Goal: Browse casually: Explore the website without a specific task or goal

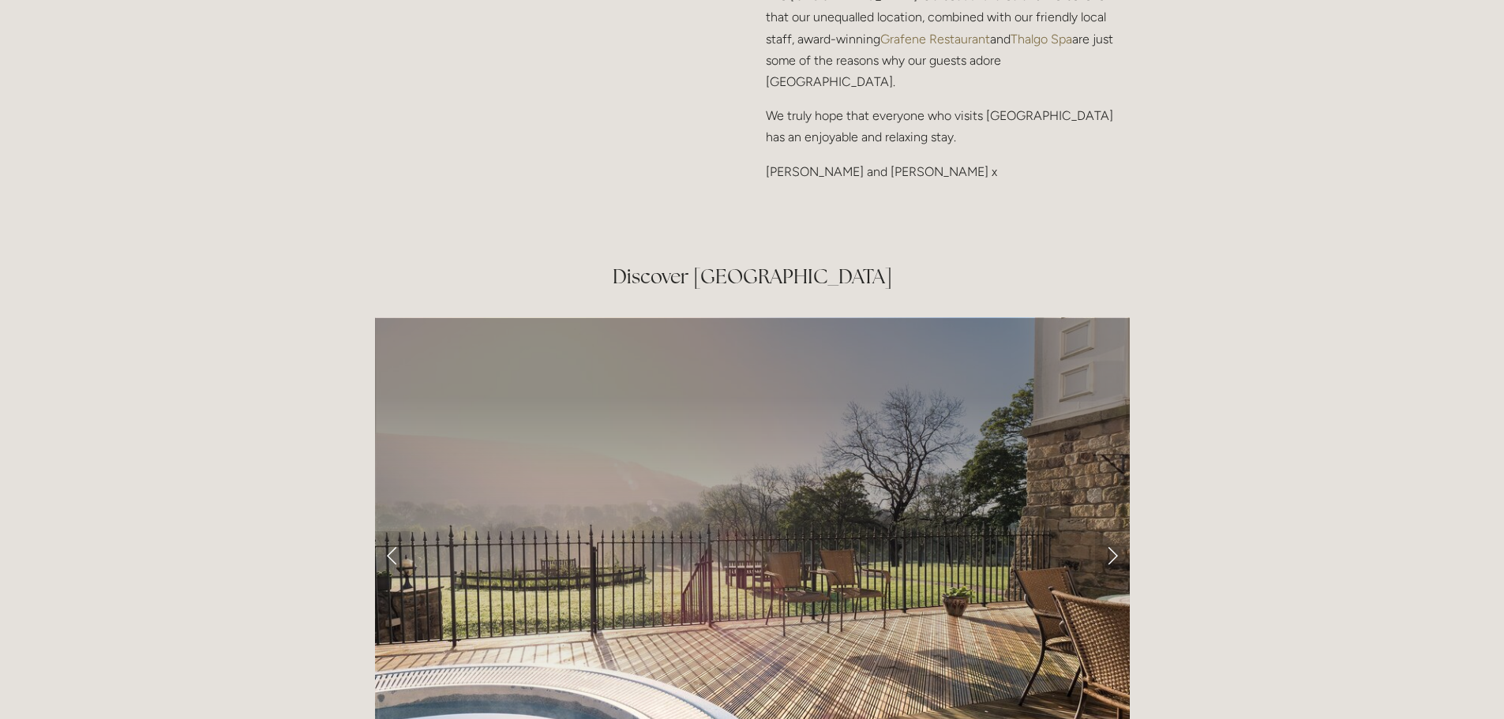
scroll to position [2526, 0]
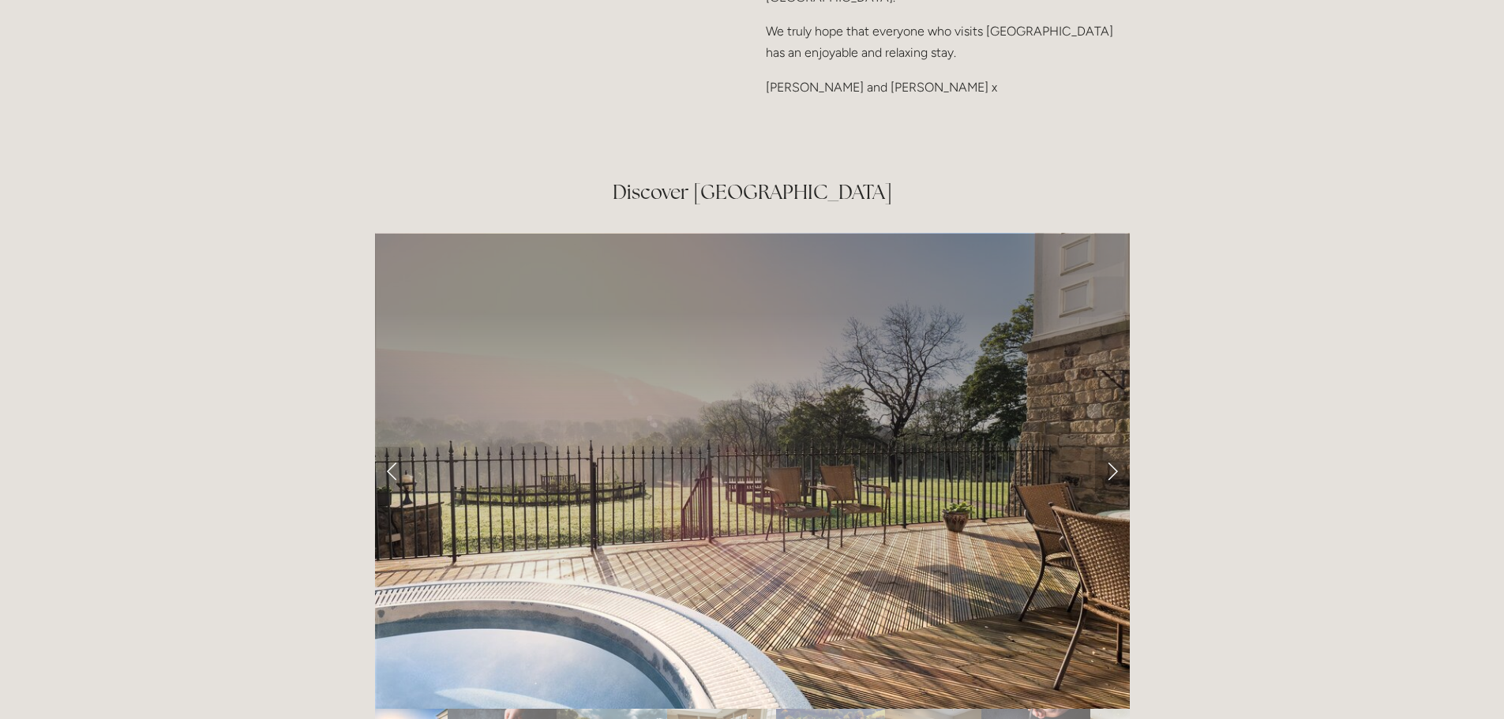
click at [1111, 447] on link "Next Slide" at bounding box center [1112, 470] width 35 height 47
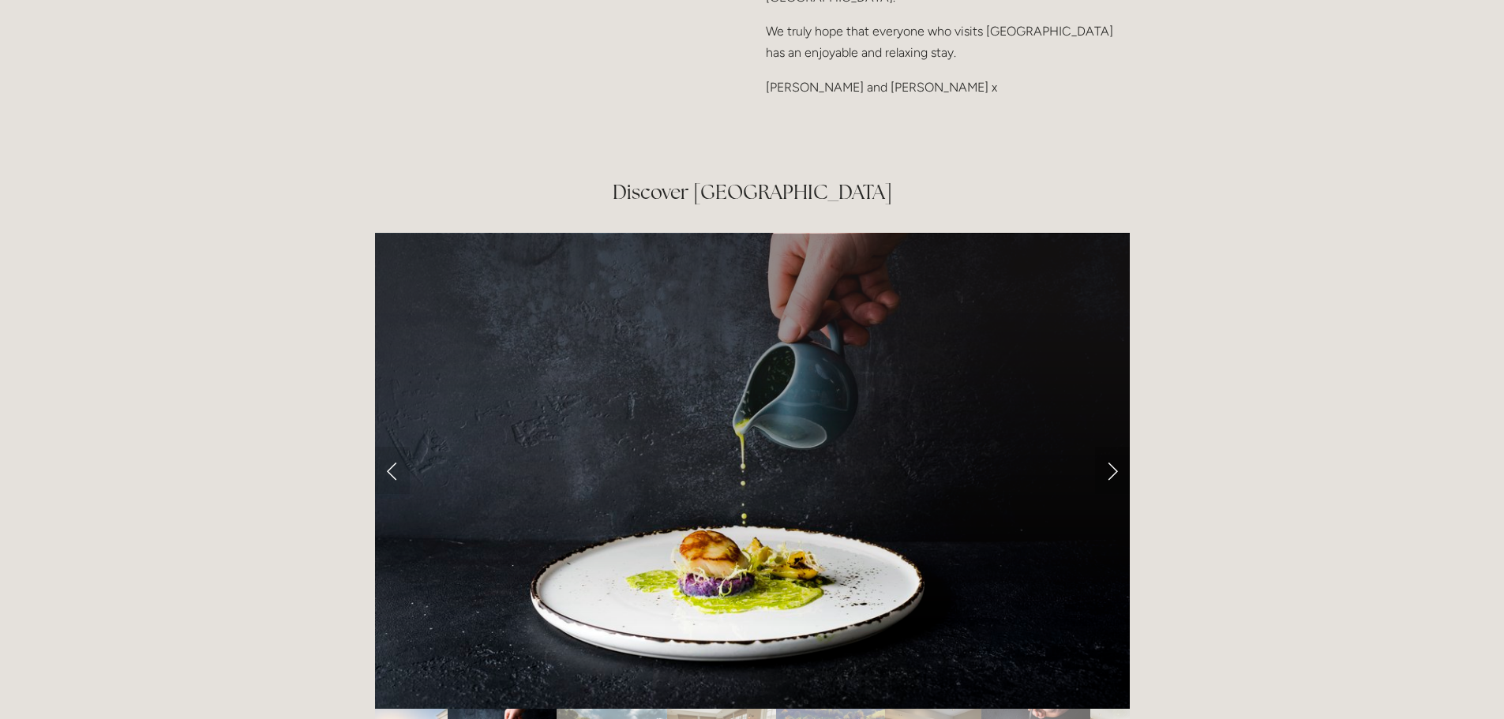
click at [1114, 447] on link "Next Slide" at bounding box center [1112, 470] width 35 height 47
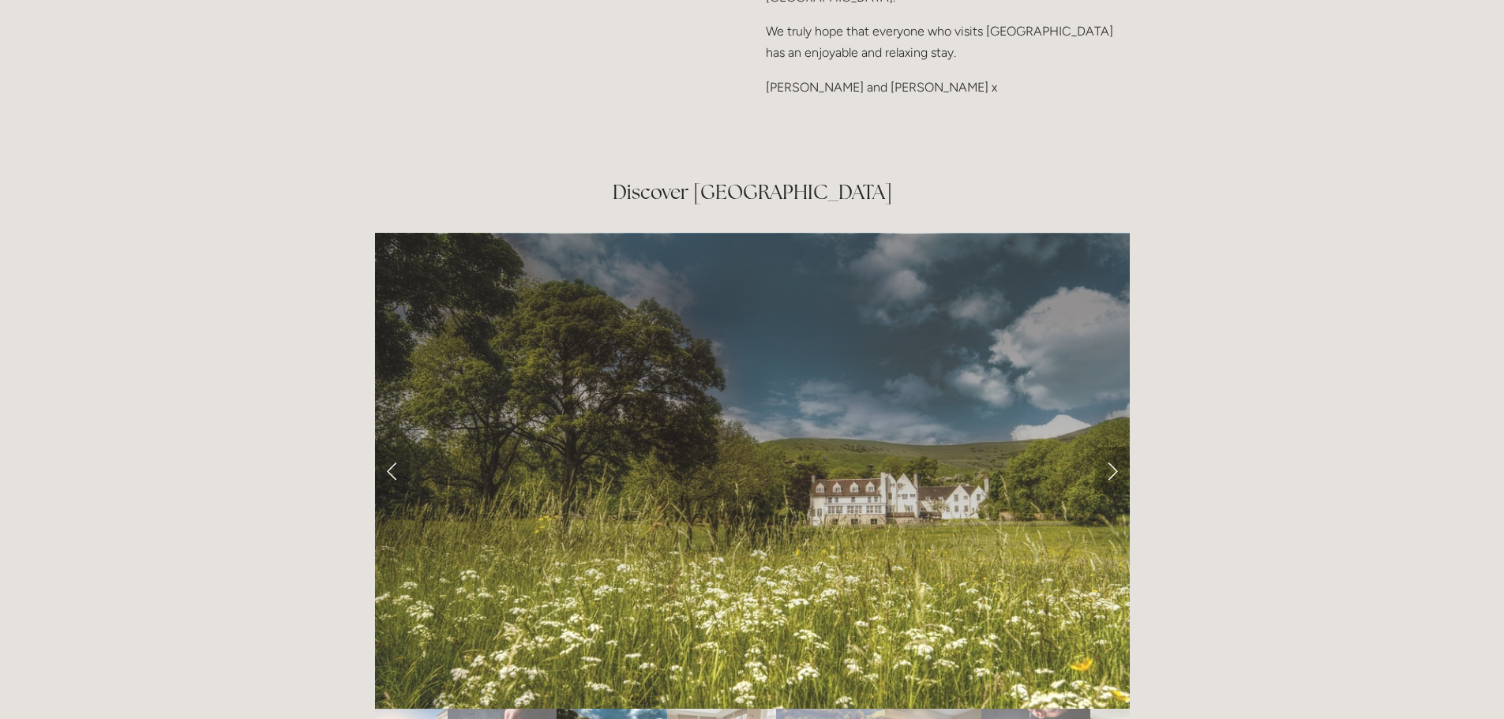
click at [1114, 447] on link "Next Slide" at bounding box center [1112, 470] width 35 height 47
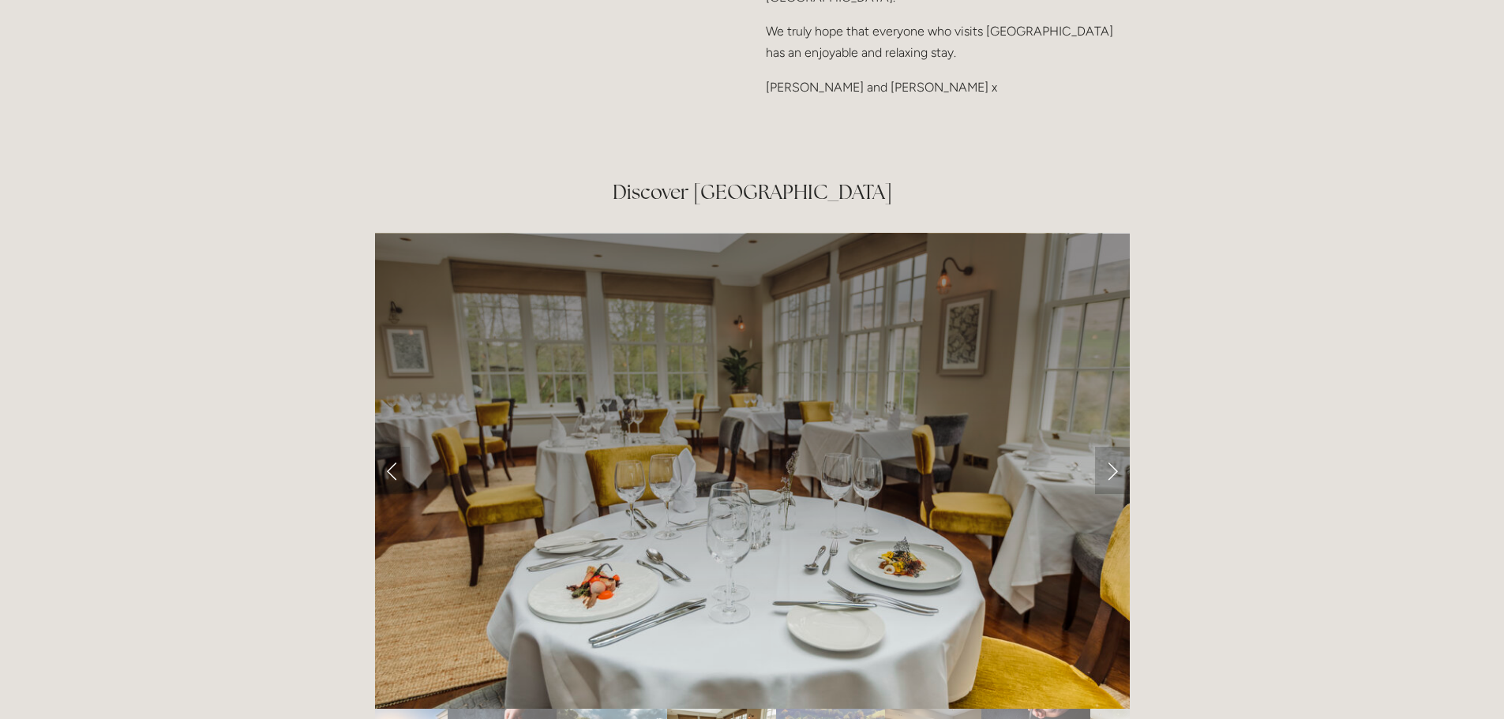
click at [1114, 447] on link "Next Slide" at bounding box center [1112, 470] width 35 height 47
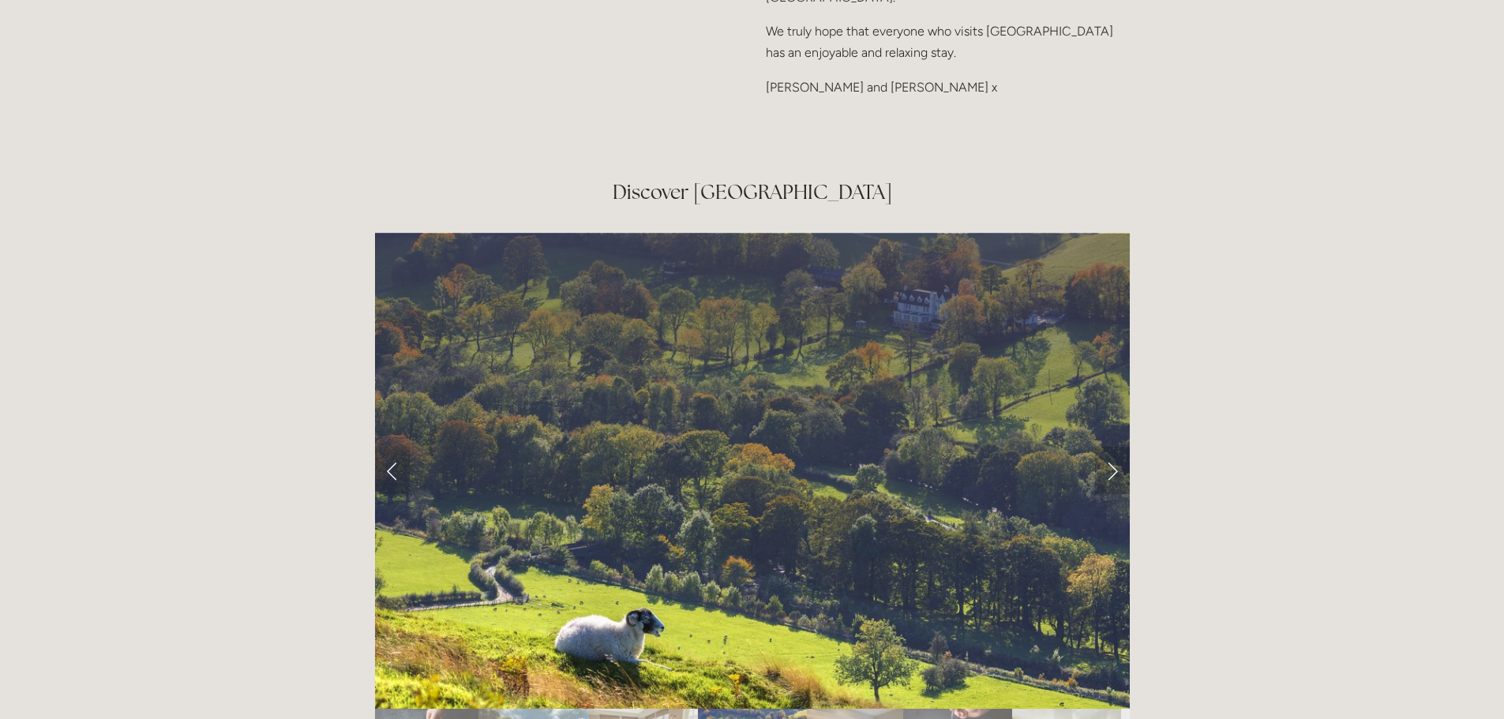
click at [1114, 447] on link "Next Slide" at bounding box center [1112, 470] width 35 height 47
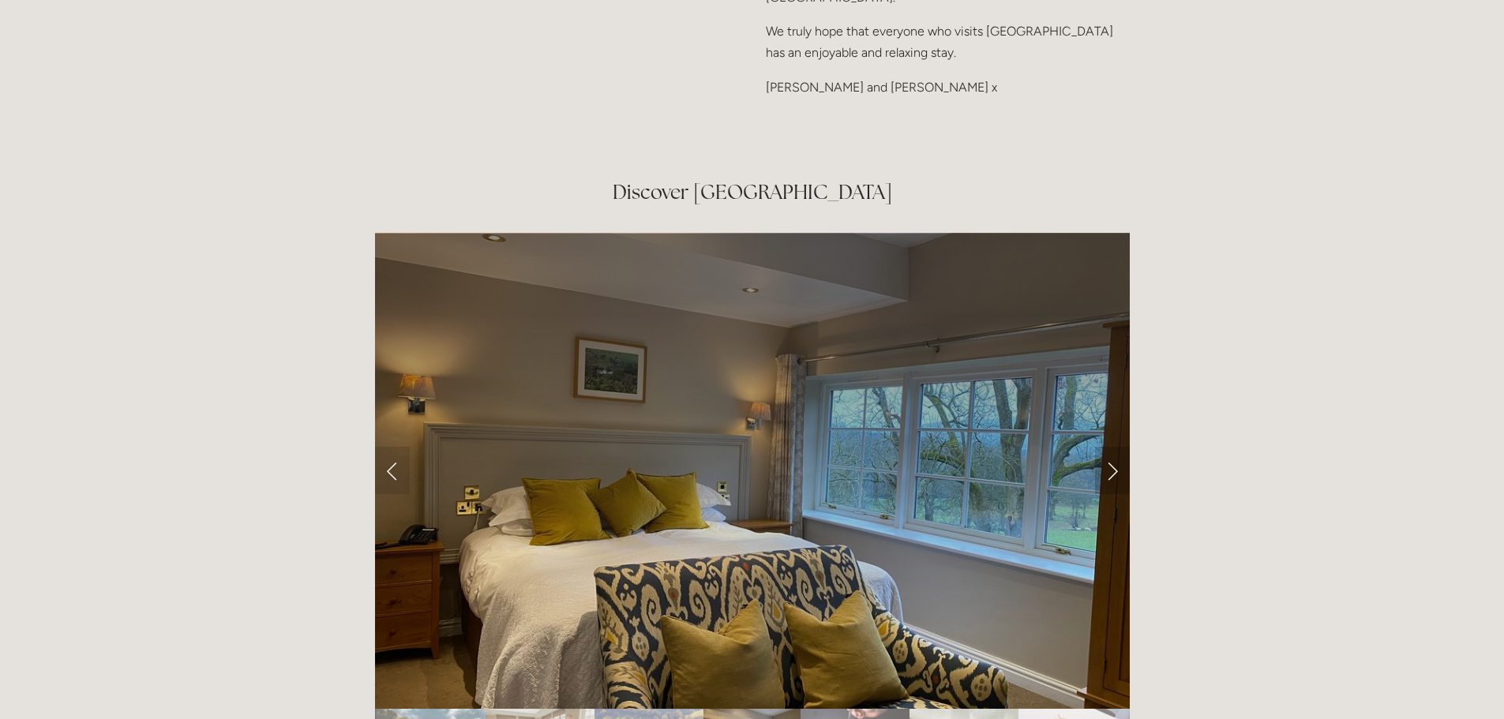
click at [1113, 447] on link "Next Slide" at bounding box center [1112, 470] width 35 height 47
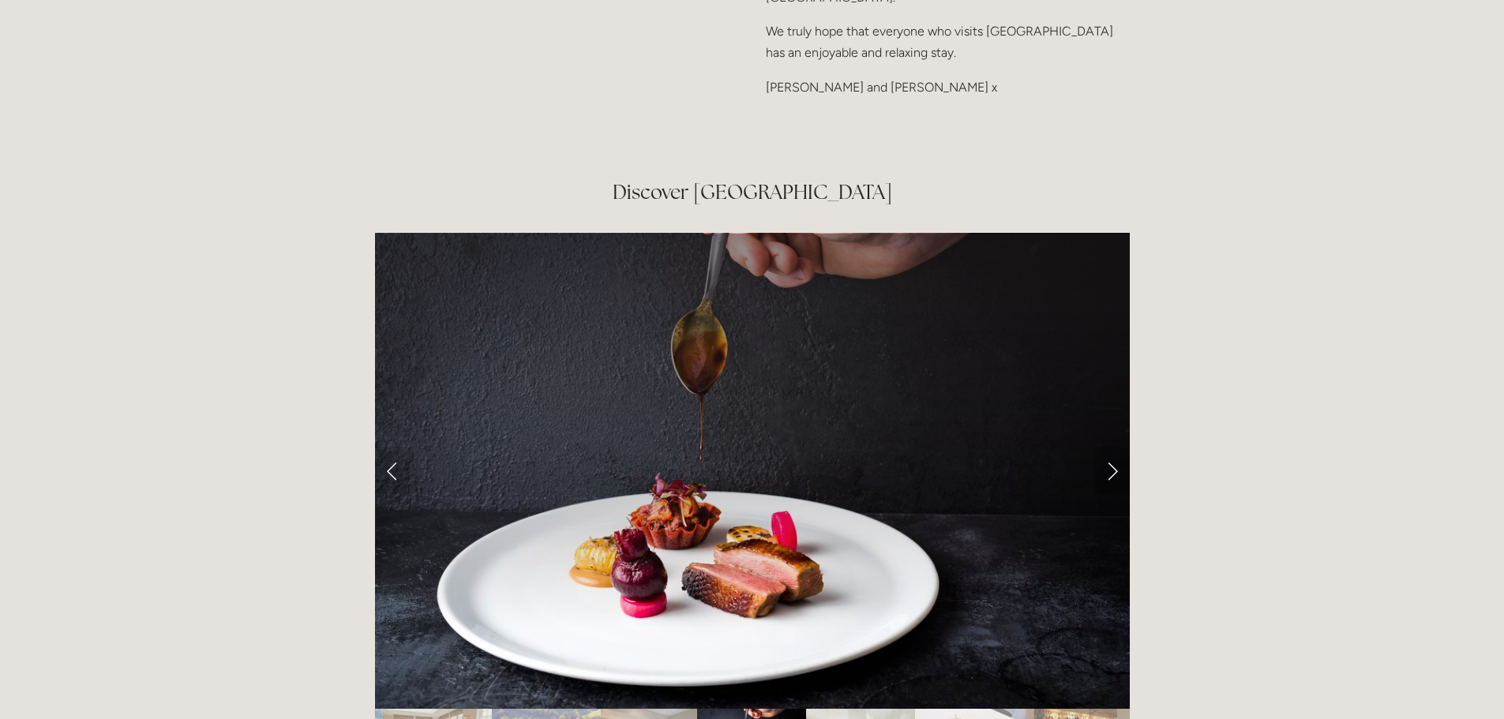
click at [1113, 447] on link "Next Slide" at bounding box center [1112, 470] width 35 height 47
click at [1111, 447] on link "Next Slide" at bounding box center [1112, 470] width 35 height 47
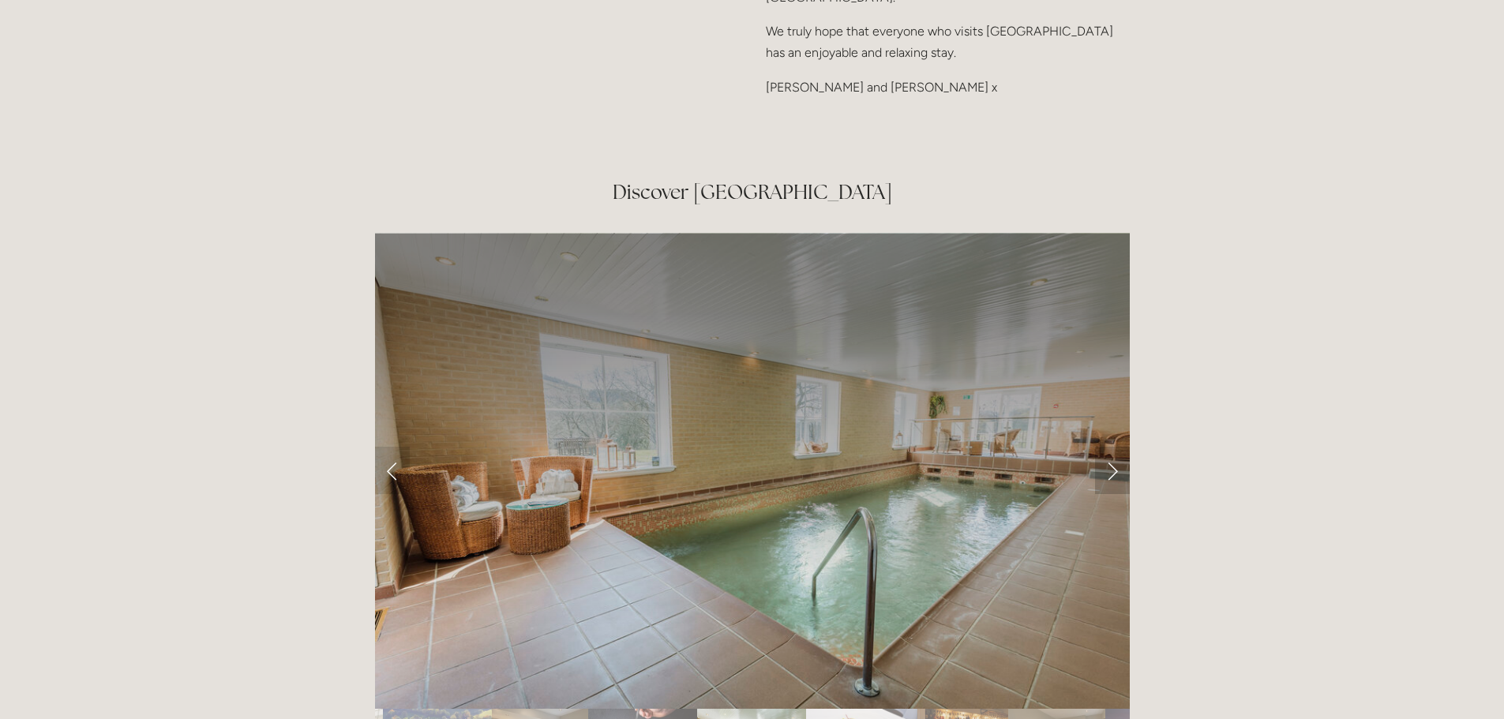
click at [1111, 447] on link "Next Slide" at bounding box center [1112, 470] width 35 height 47
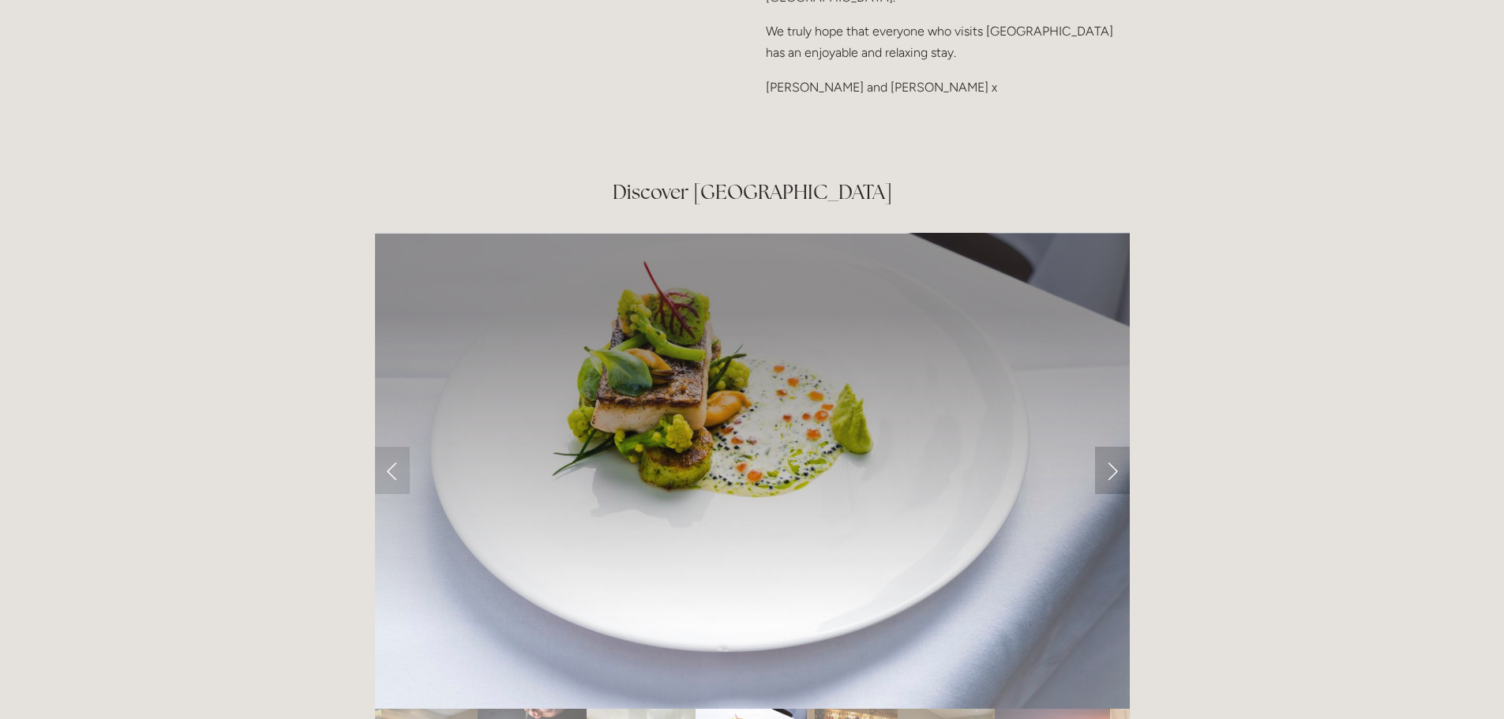
click at [1111, 447] on link "Next Slide" at bounding box center [1112, 470] width 35 height 47
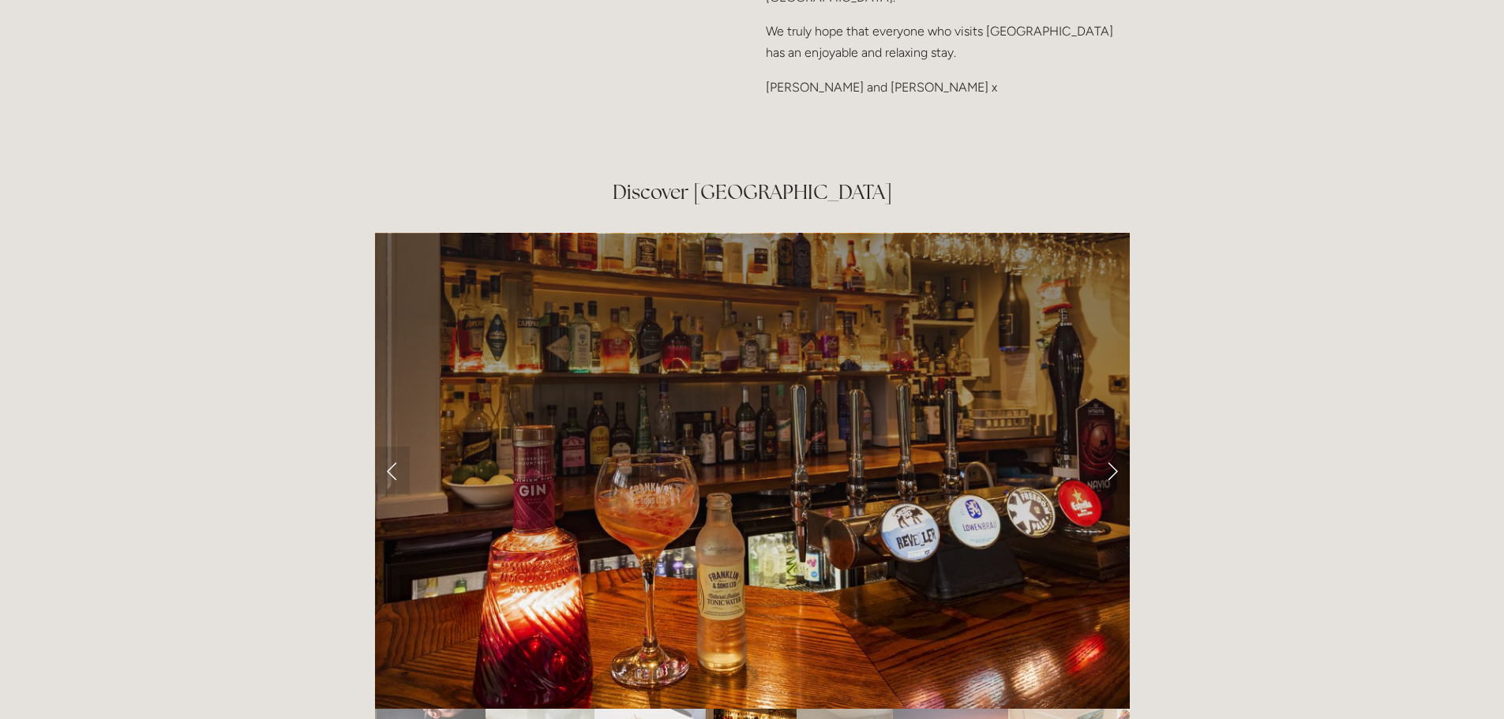
click at [1111, 447] on link "Next Slide" at bounding box center [1112, 470] width 35 height 47
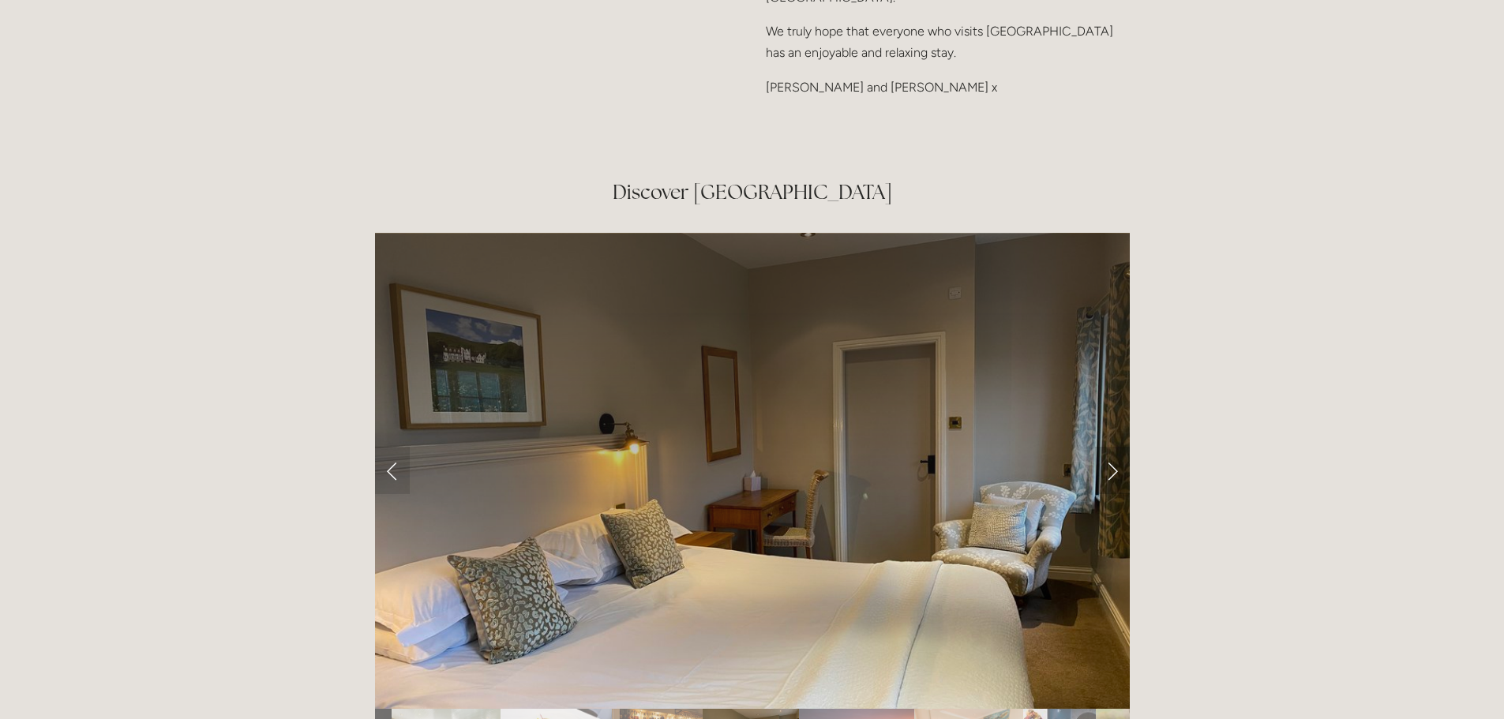
click at [1111, 447] on link "Next Slide" at bounding box center [1112, 470] width 35 height 47
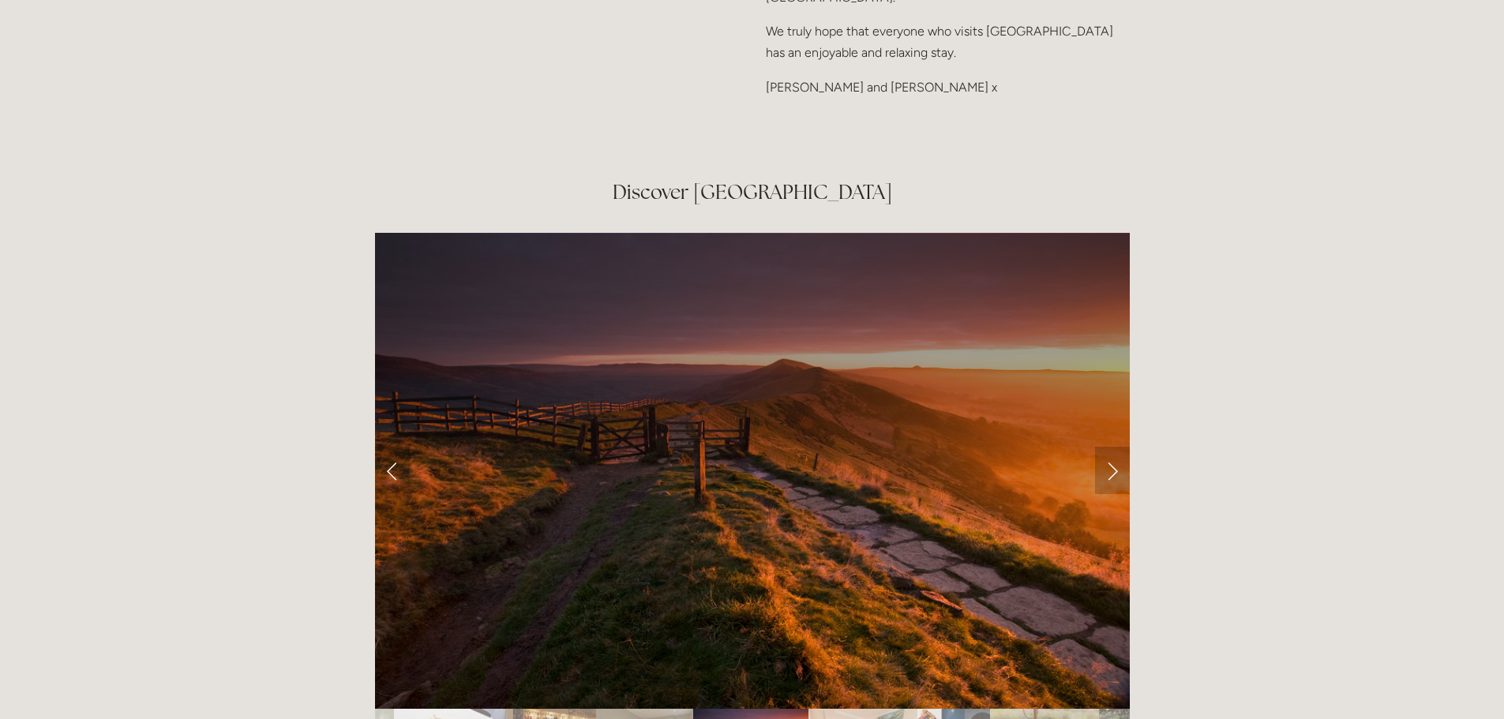
click at [1111, 447] on link "Next Slide" at bounding box center [1112, 470] width 35 height 47
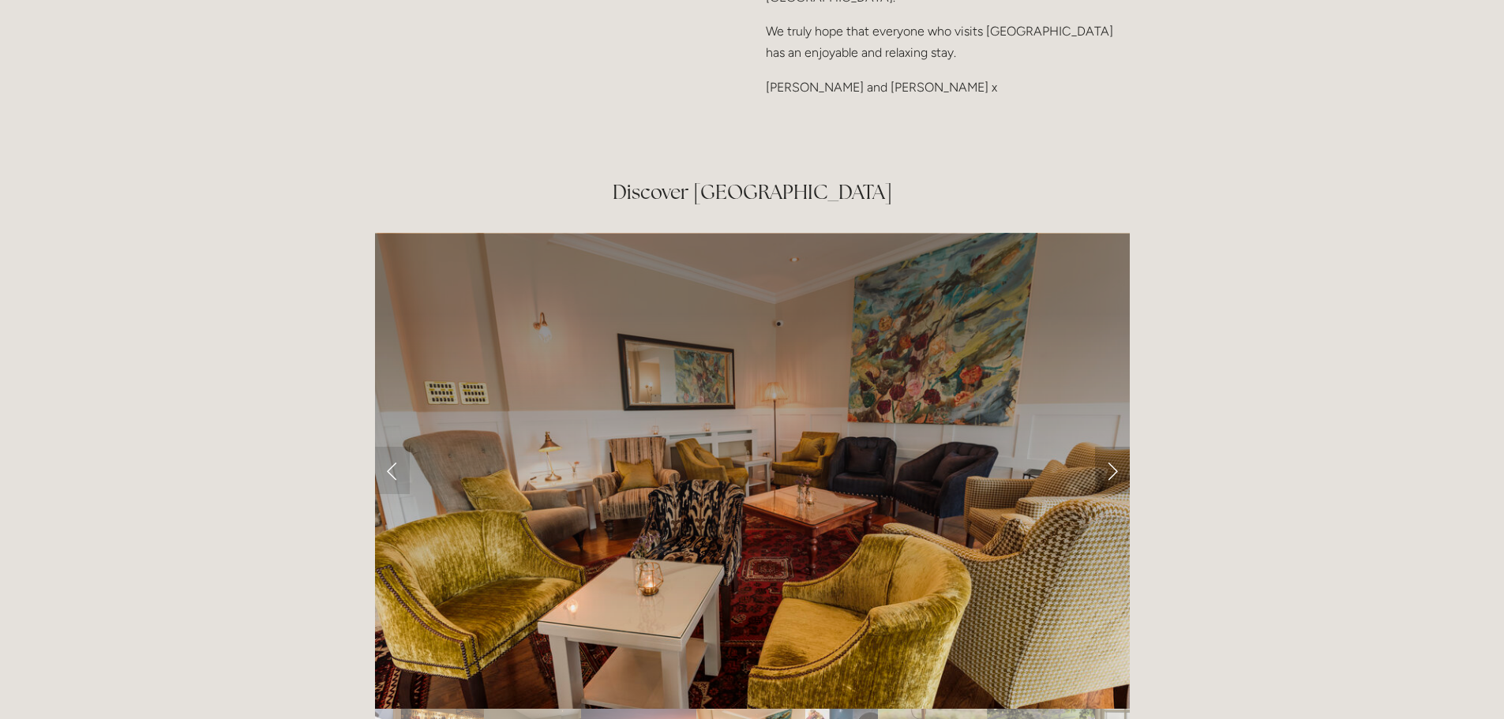
click at [1111, 447] on link "Next Slide" at bounding box center [1112, 470] width 35 height 47
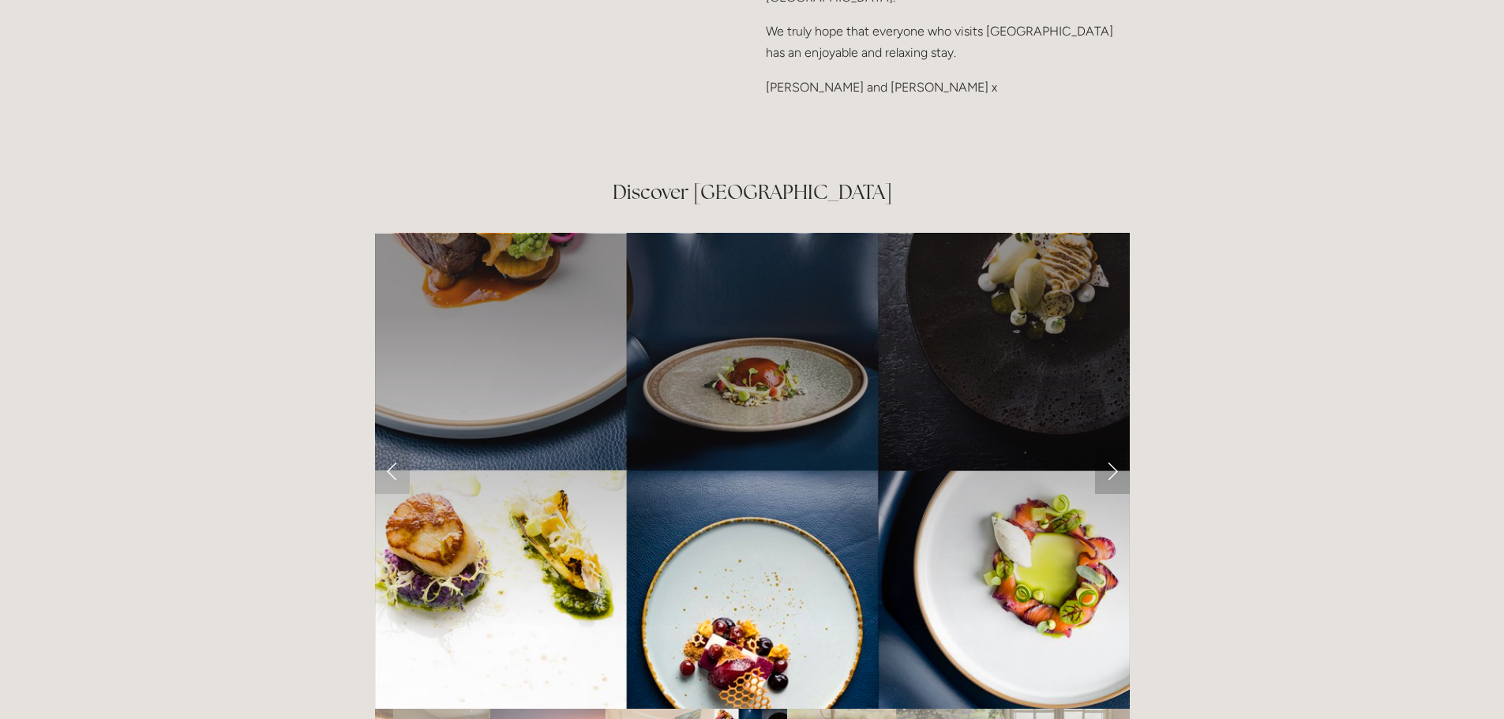
click at [1111, 447] on link "Next Slide" at bounding box center [1112, 470] width 35 height 47
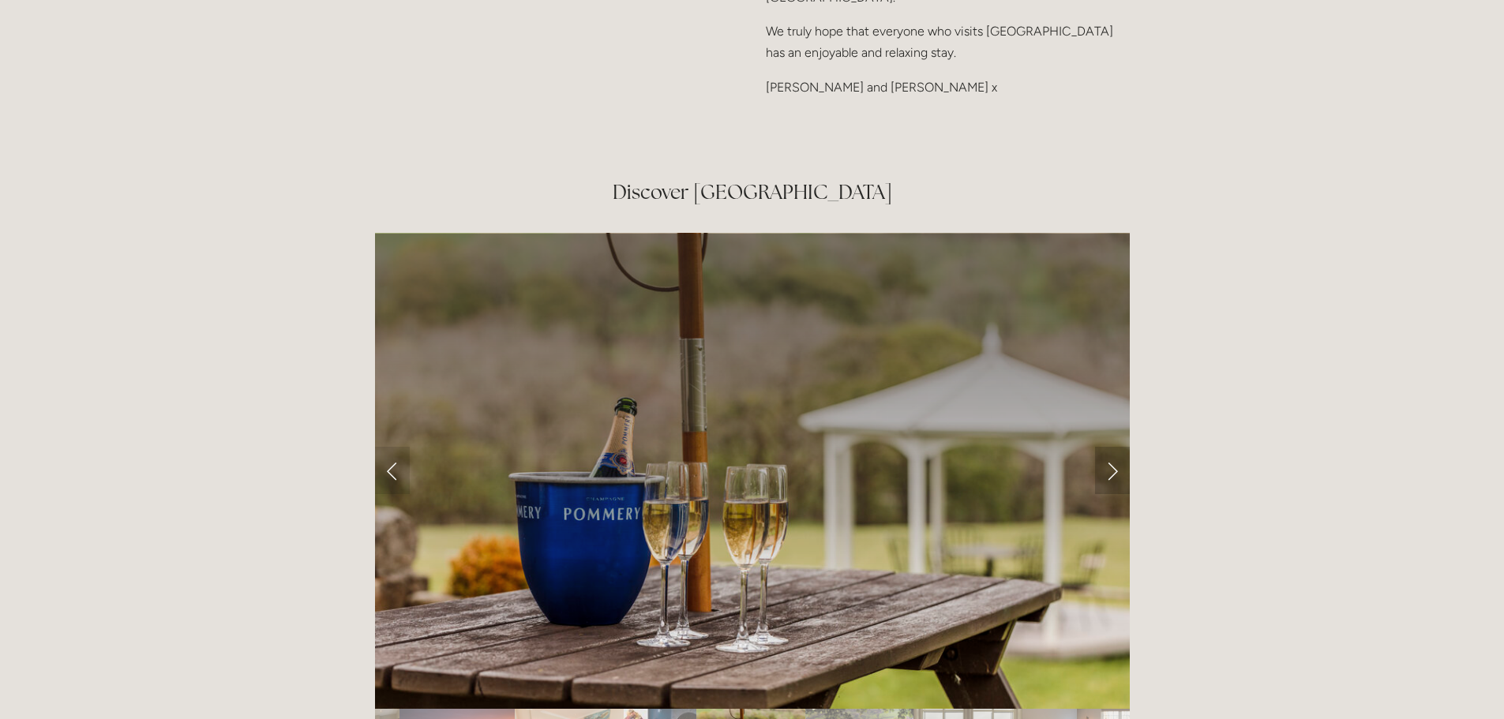
click at [1111, 447] on link "Next Slide" at bounding box center [1112, 470] width 35 height 47
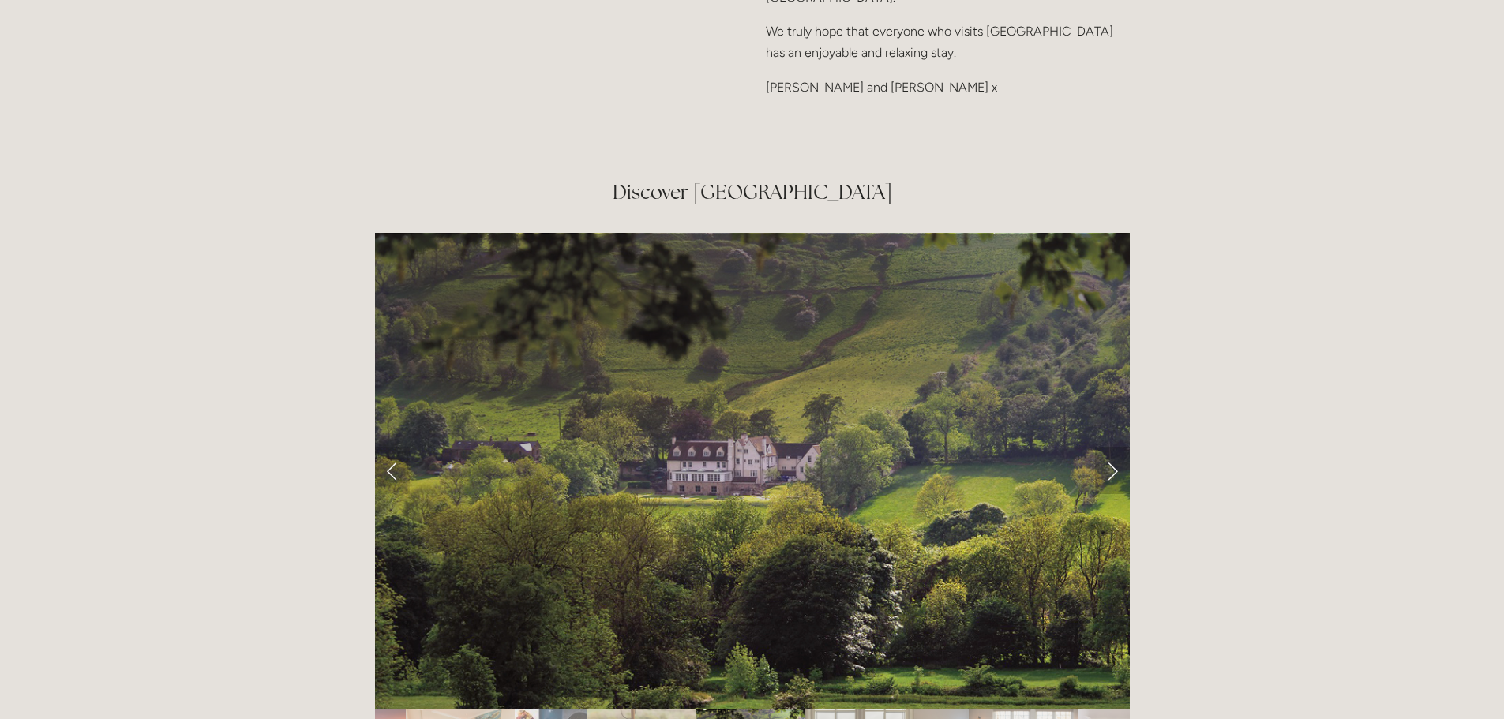
click at [1111, 447] on link "Next Slide" at bounding box center [1112, 470] width 35 height 47
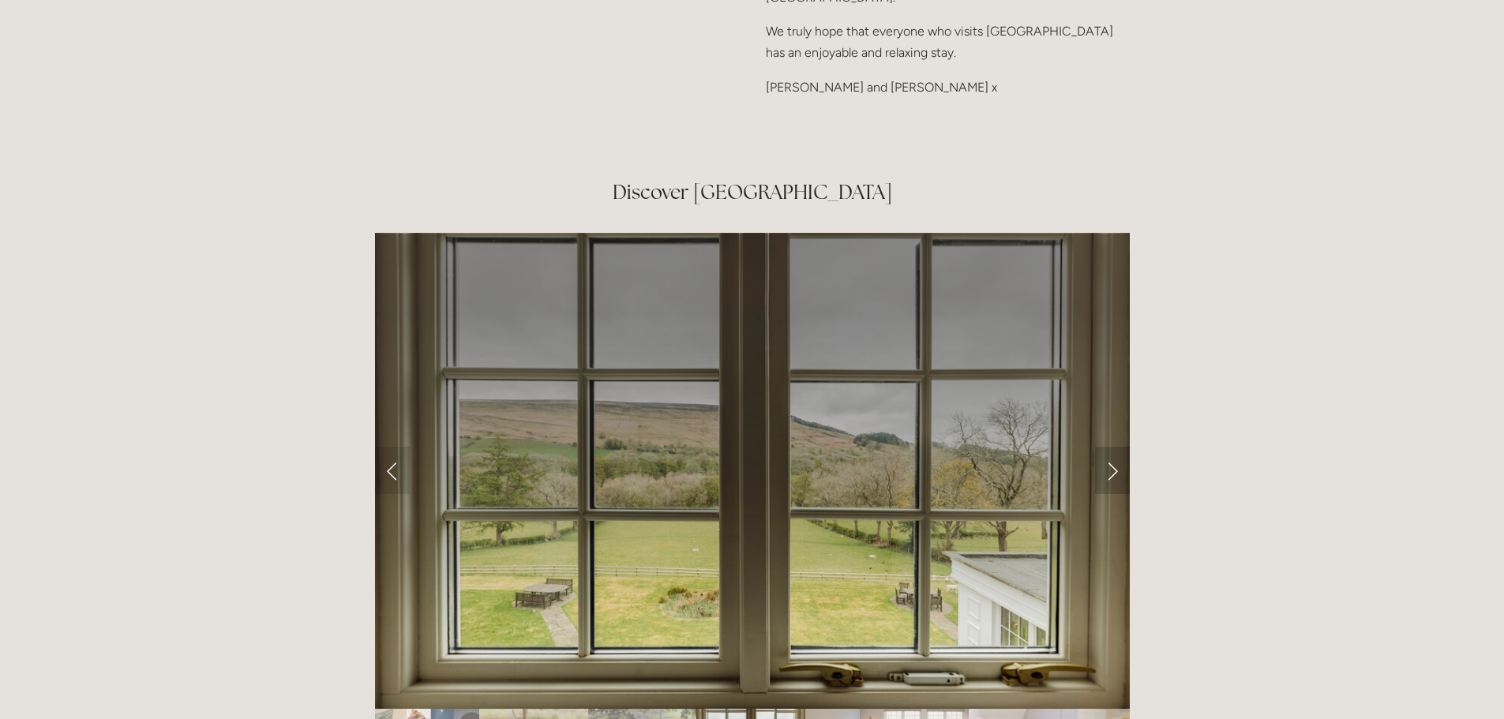
click at [1111, 447] on link "Next Slide" at bounding box center [1112, 470] width 35 height 47
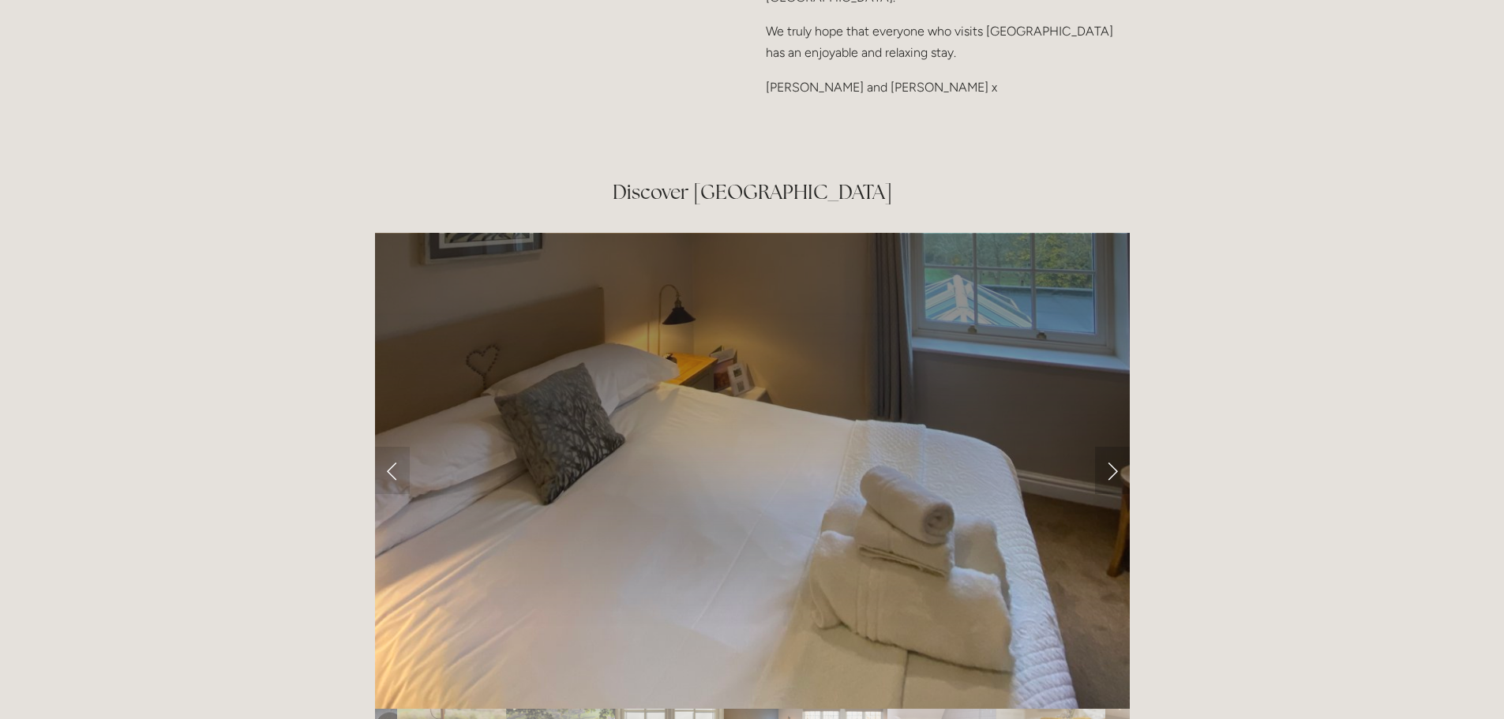
click at [1111, 447] on link "Next Slide" at bounding box center [1112, 470] width 35 height 47
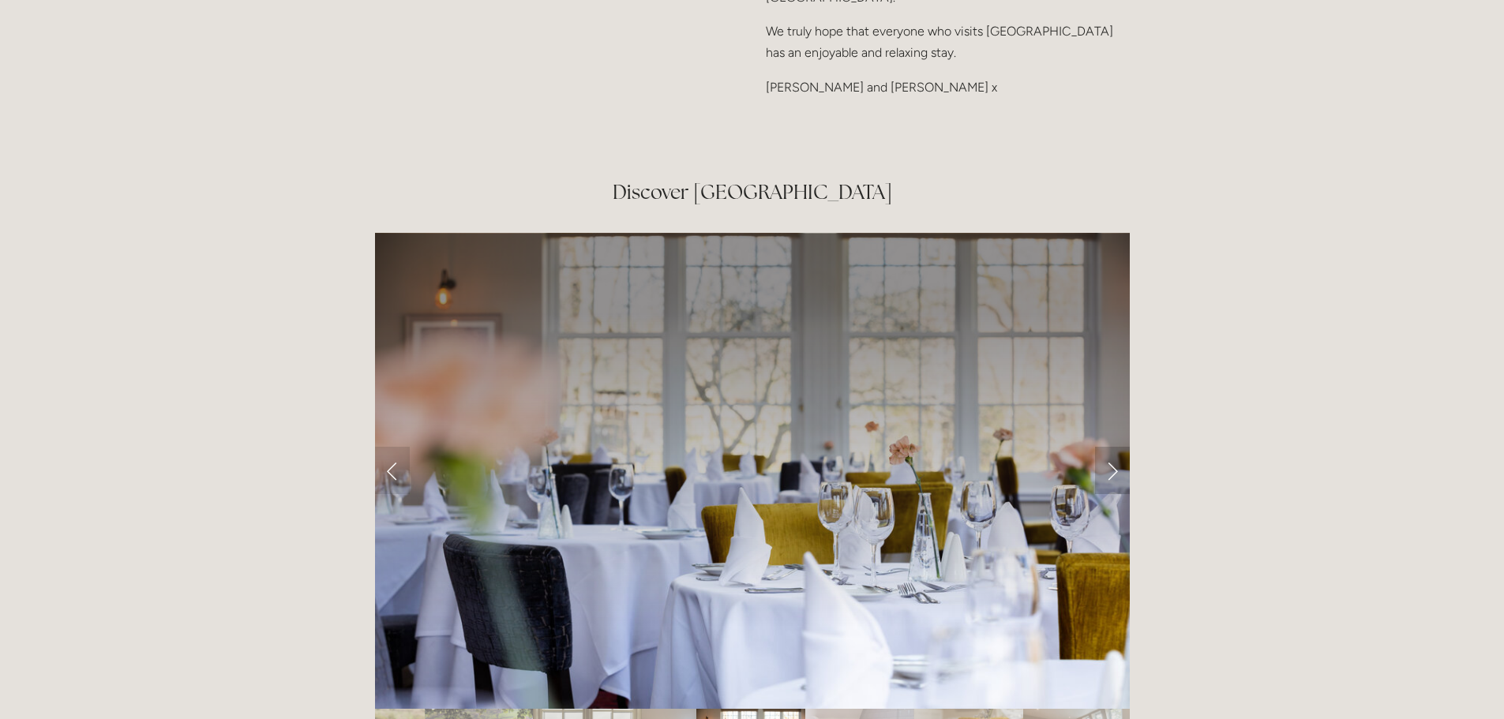
click at [1111, 447] on link "Next Slide" at bounding box center [1112, 470] width 35 height 47
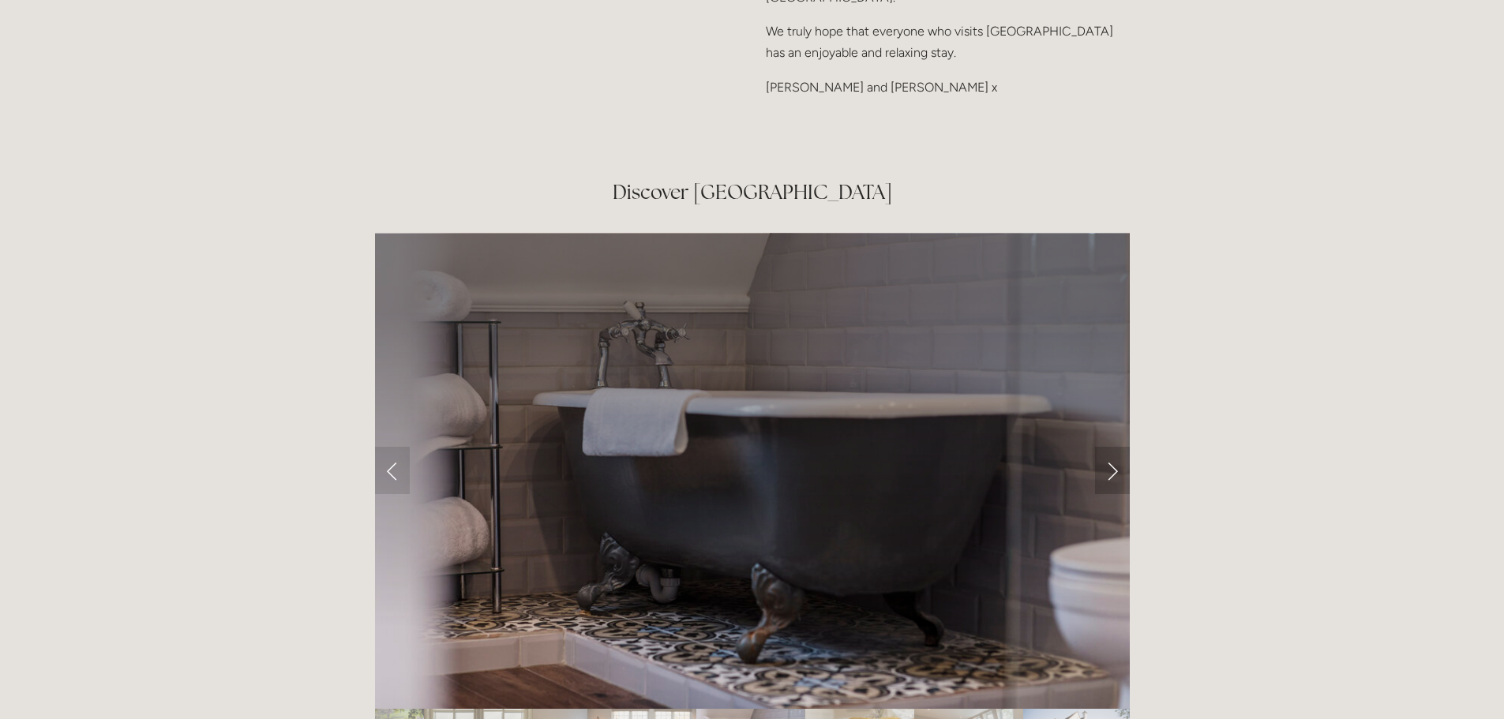
click at [1111, 447] on link "Next Slide" at bounding box center [1112, 470] width 35 height 47
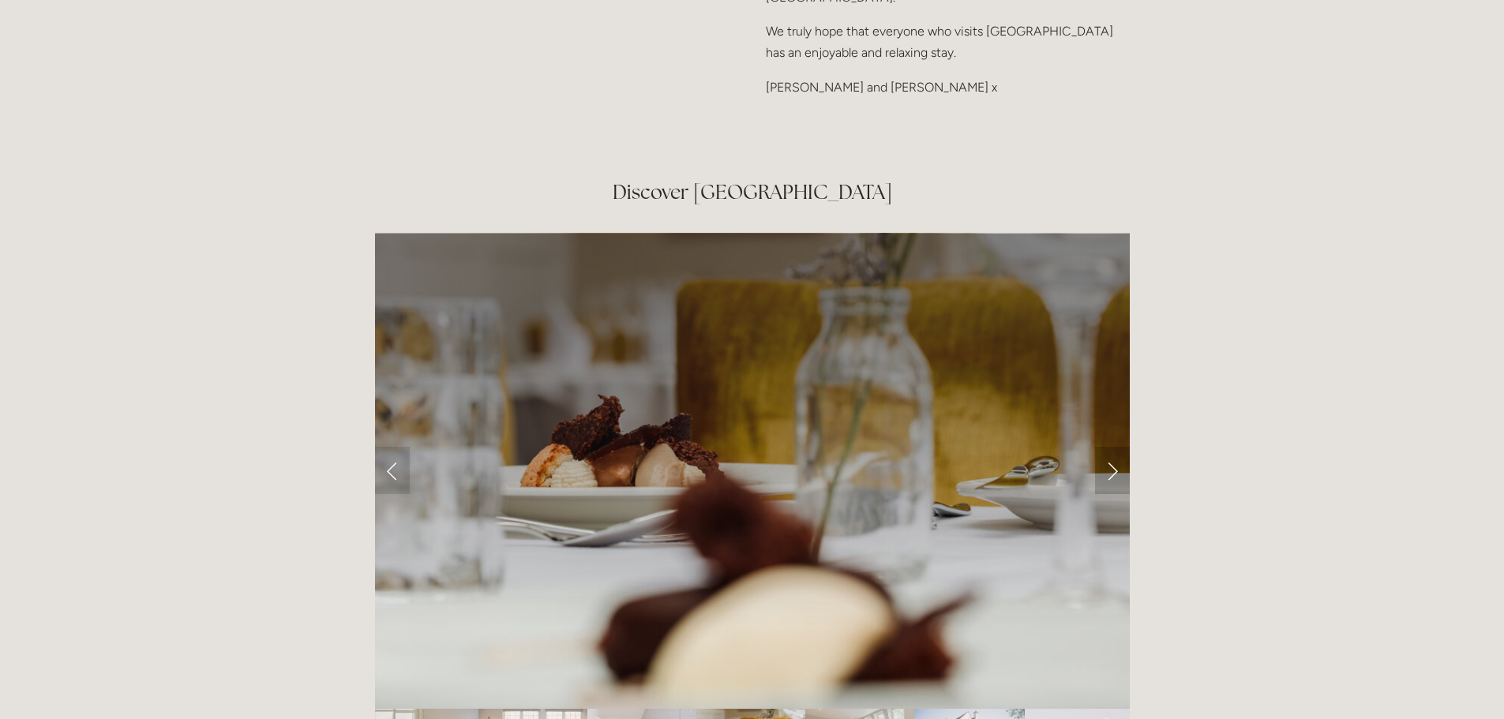
click at [1111, 447] on link "Next Slide" at bounding box center [1112, 470] width 35 height 47
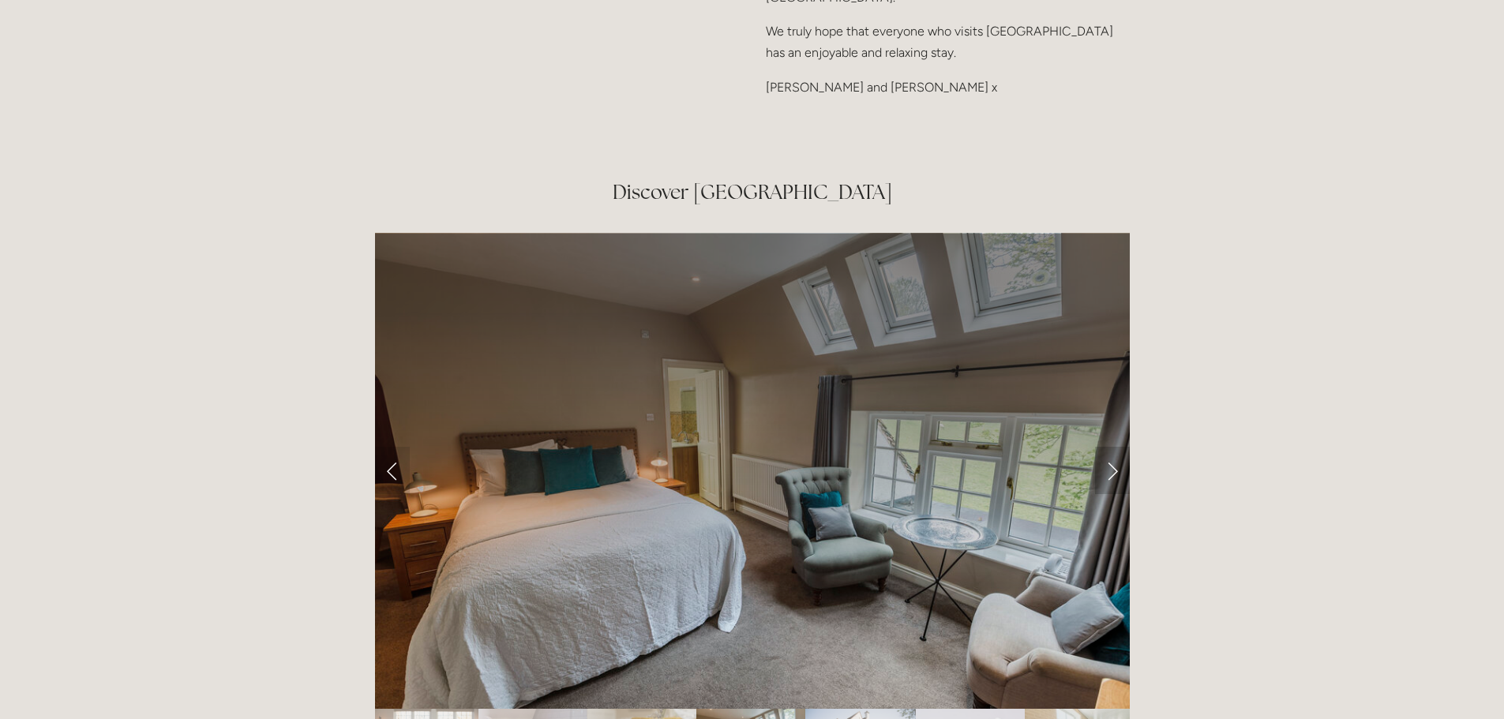
click at [1115, 447] on link "Next Slide" at bounding box center [1112, 470] width 35 height 47
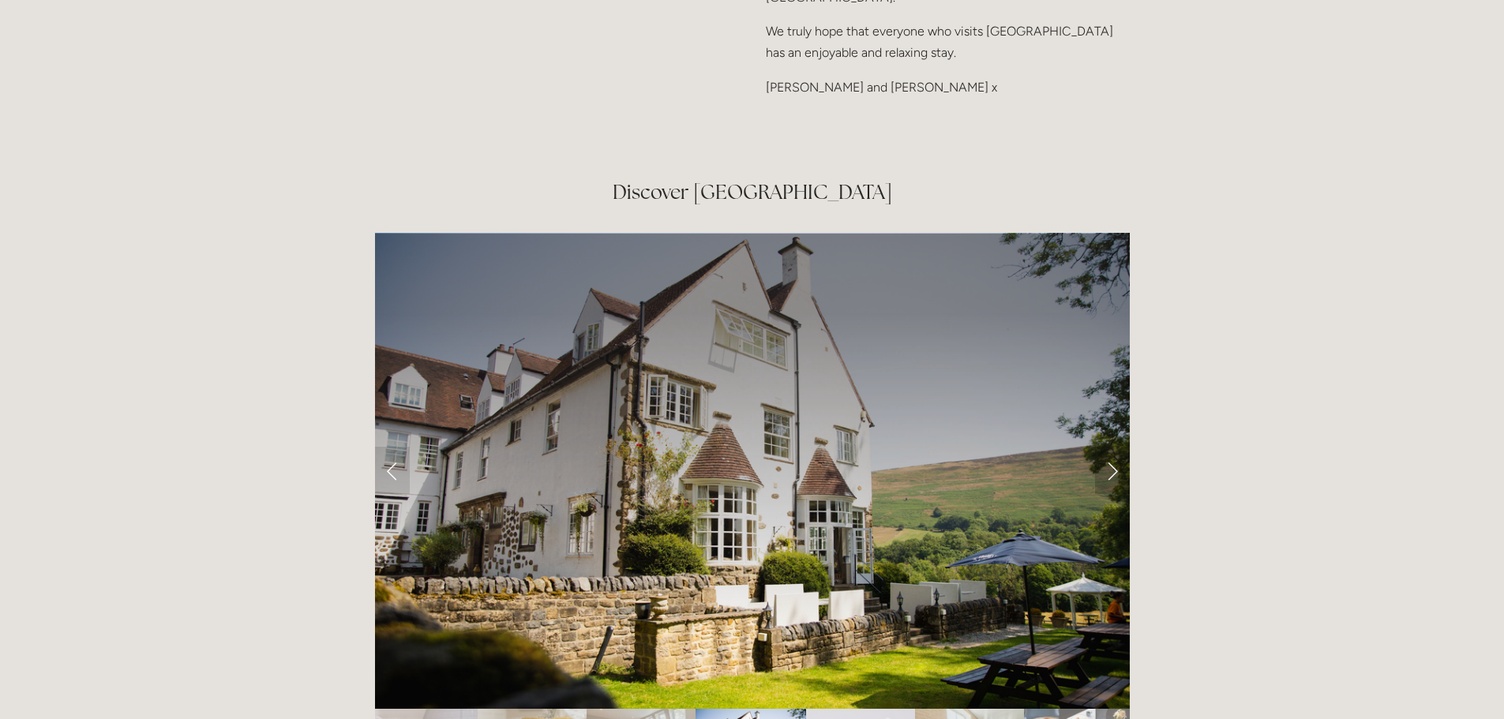
click at [1115, 447] on link "Next Slide" at bounding box center [1112, 470] width 35 height 47
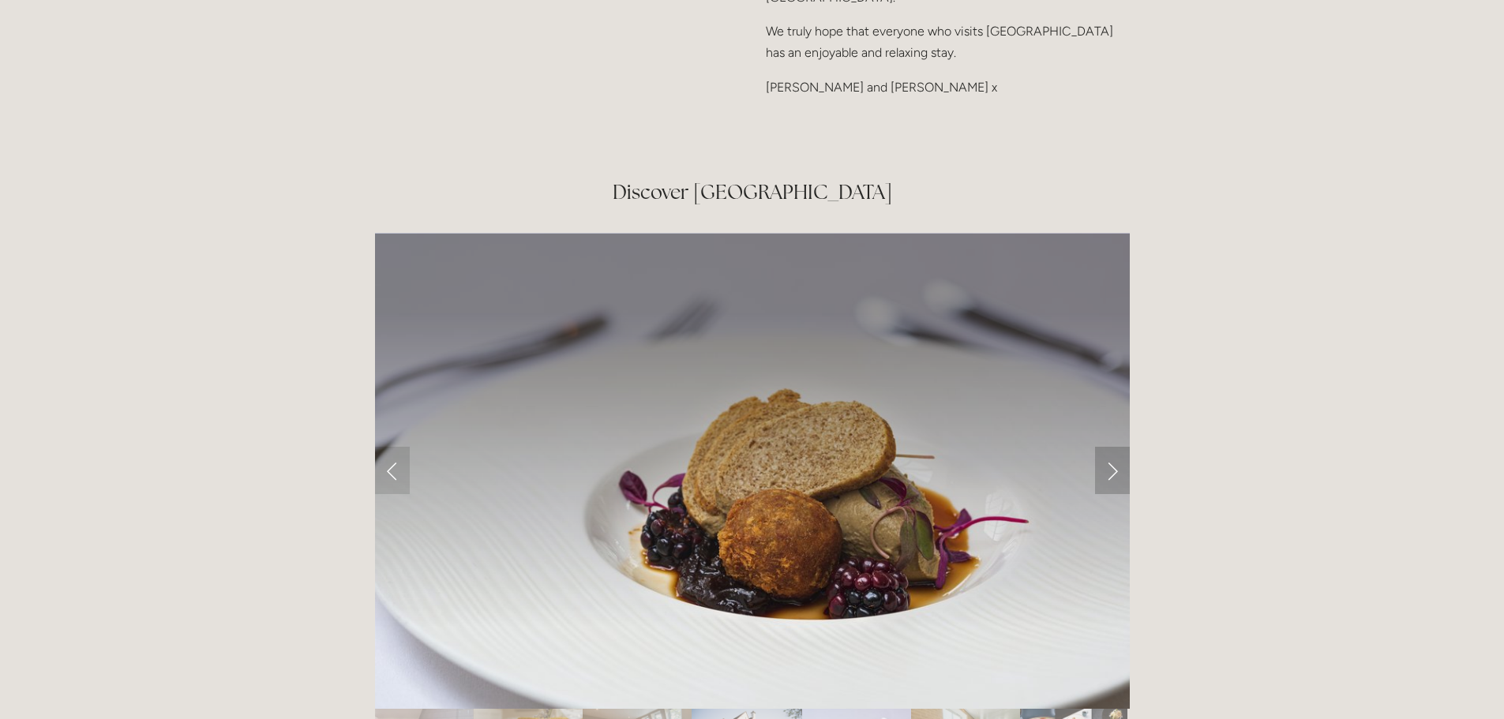
click at [1114, 447] on link "Next Slide" at bounding box center [1112, 470] width 35 height 47
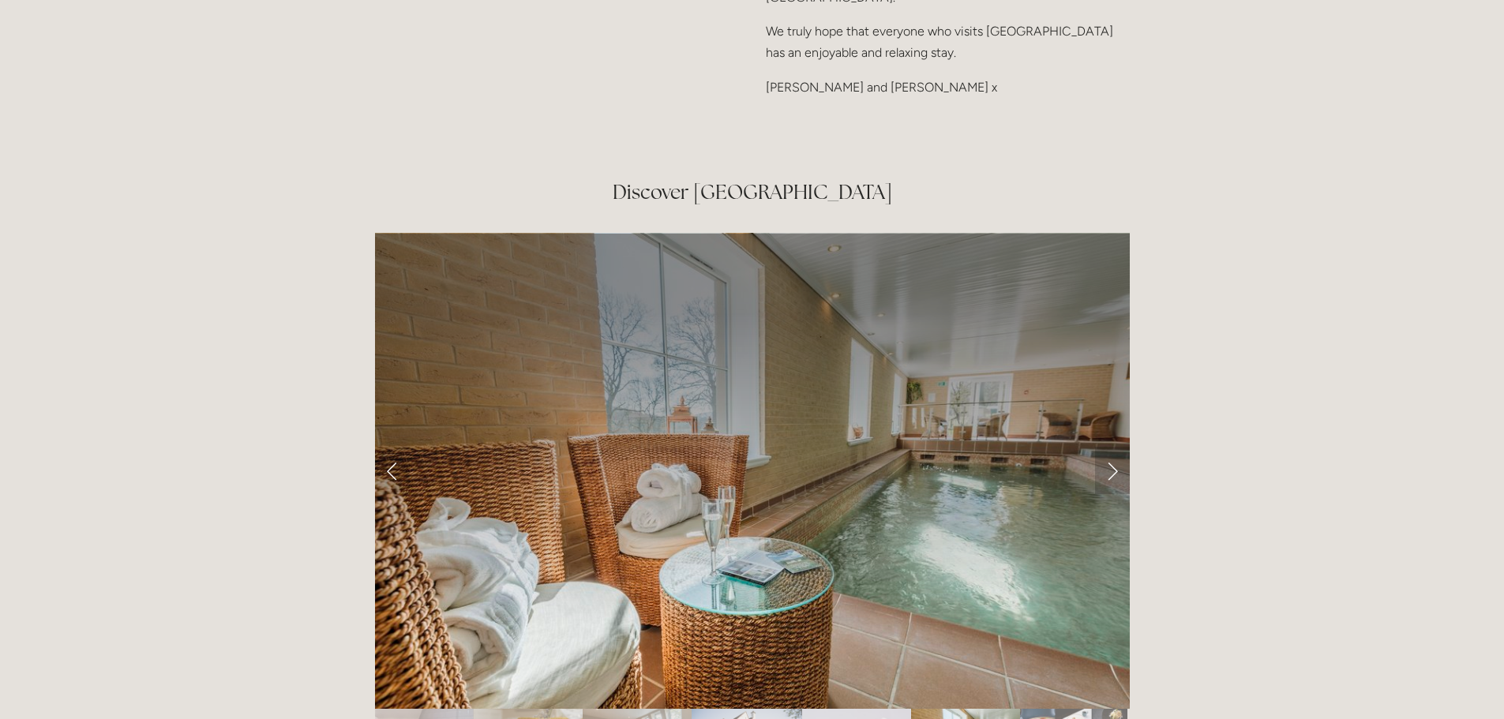
click at [1114, 447] on link "Next Slide" at bounding box center [1112, 470] width 35 height 47
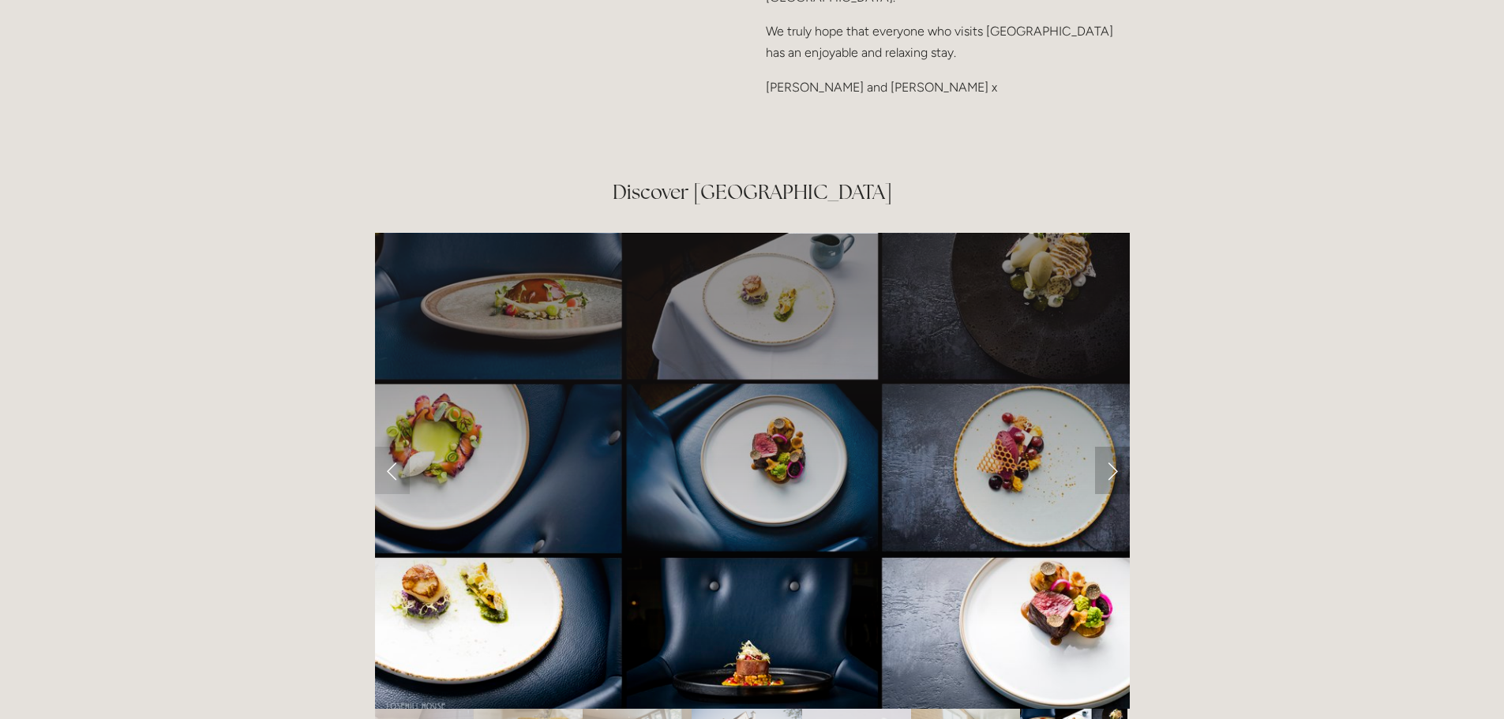
click at [1114, 447] on link "Next Slide" at bounding box center [1112, 470] width 35 height 47
click at [1112, 447] on link "Next Slide" at bounding box center [1112, 470] width 35 height 47
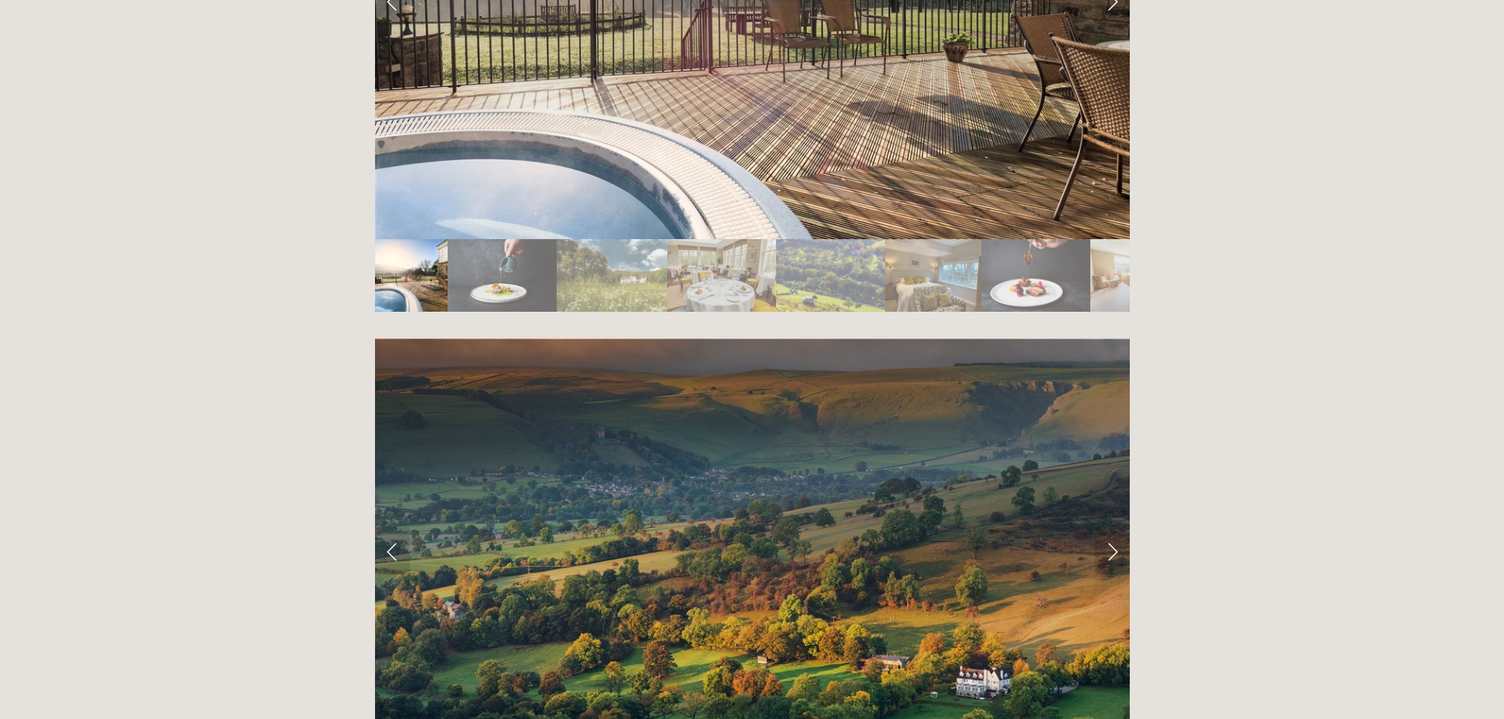
scroll to position [2999, 0]
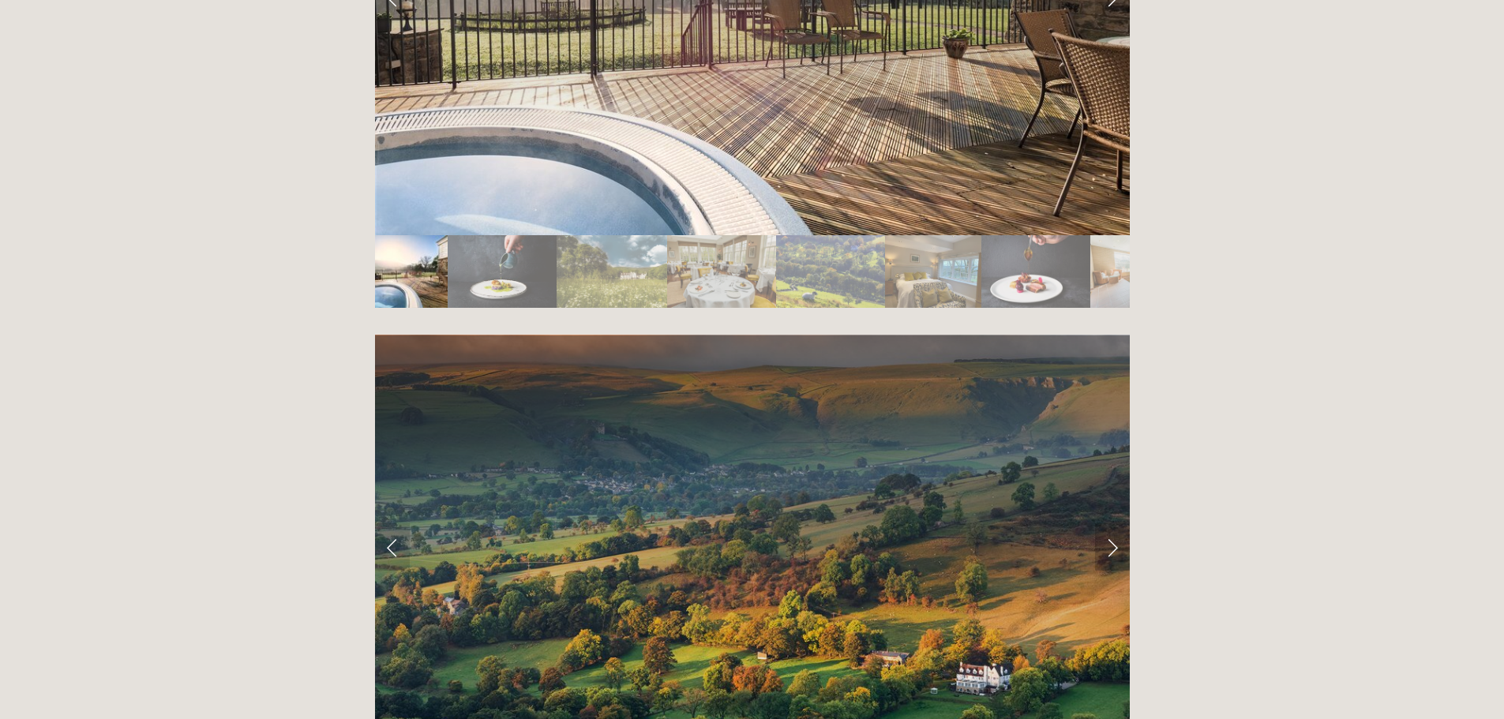
click at [1108, 523] on link "Next Slide" at bounding box center [1112, 546] width 35 height 47
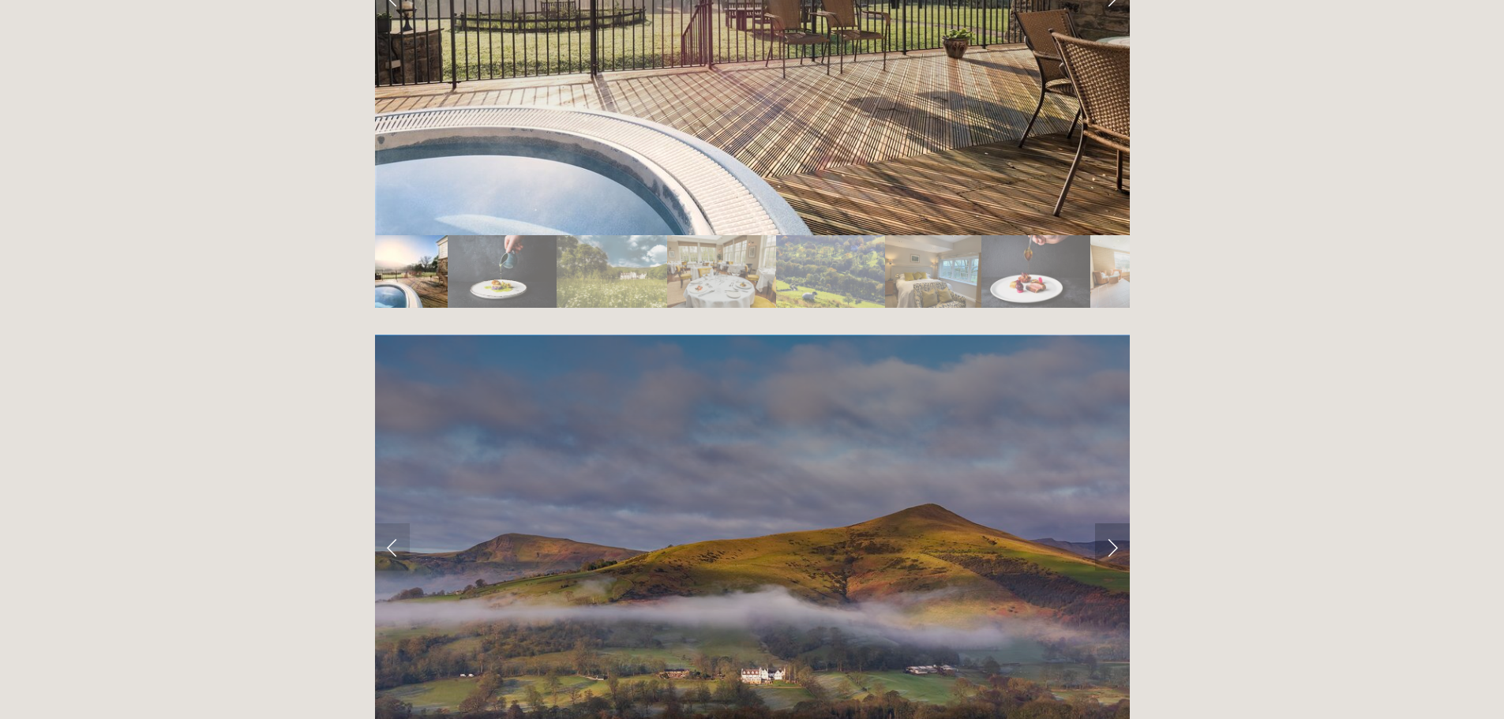
click at [1114, 523] on link "Next Slide" at bounding box center [1112, 546] width 35 height 47
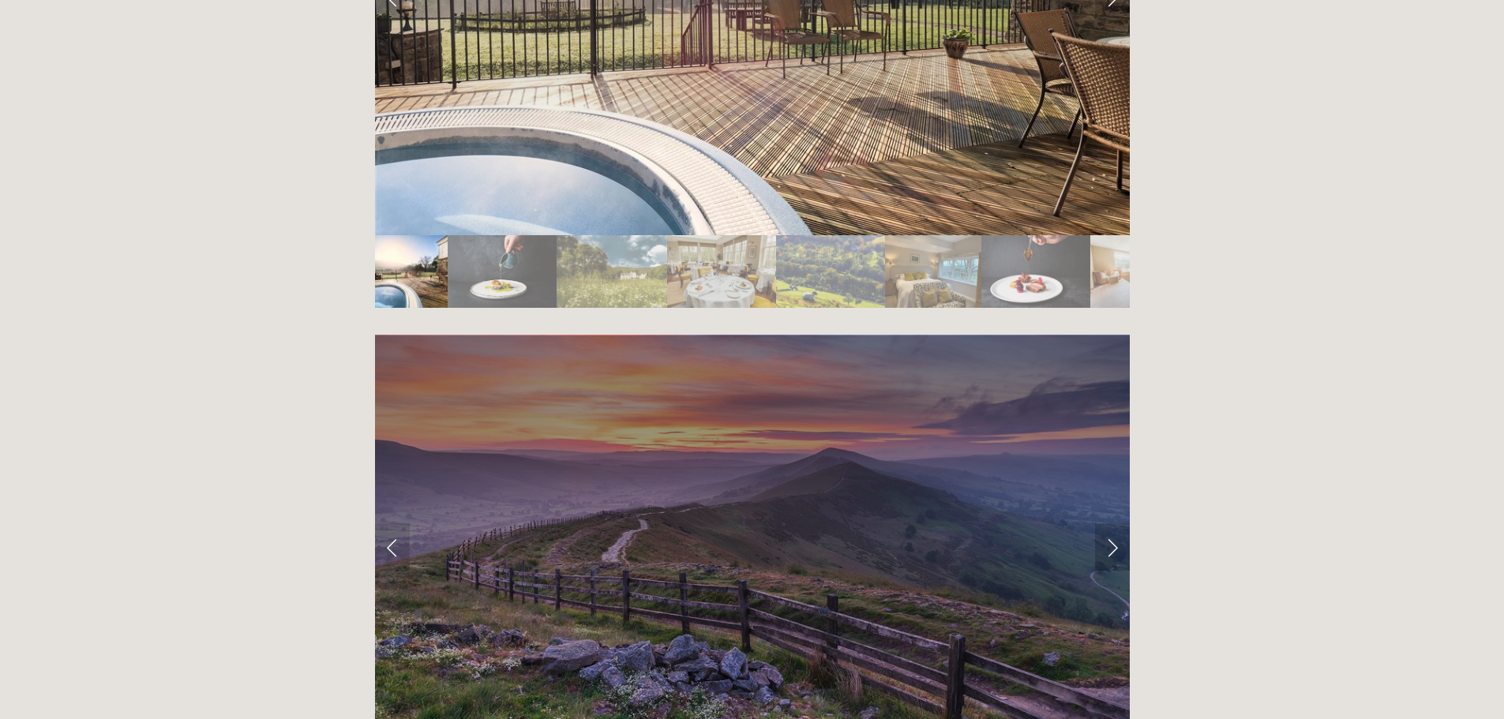
click at [1114, 523] on link "Next Slide" at bounding box center [1112, 546] width 35 height 47
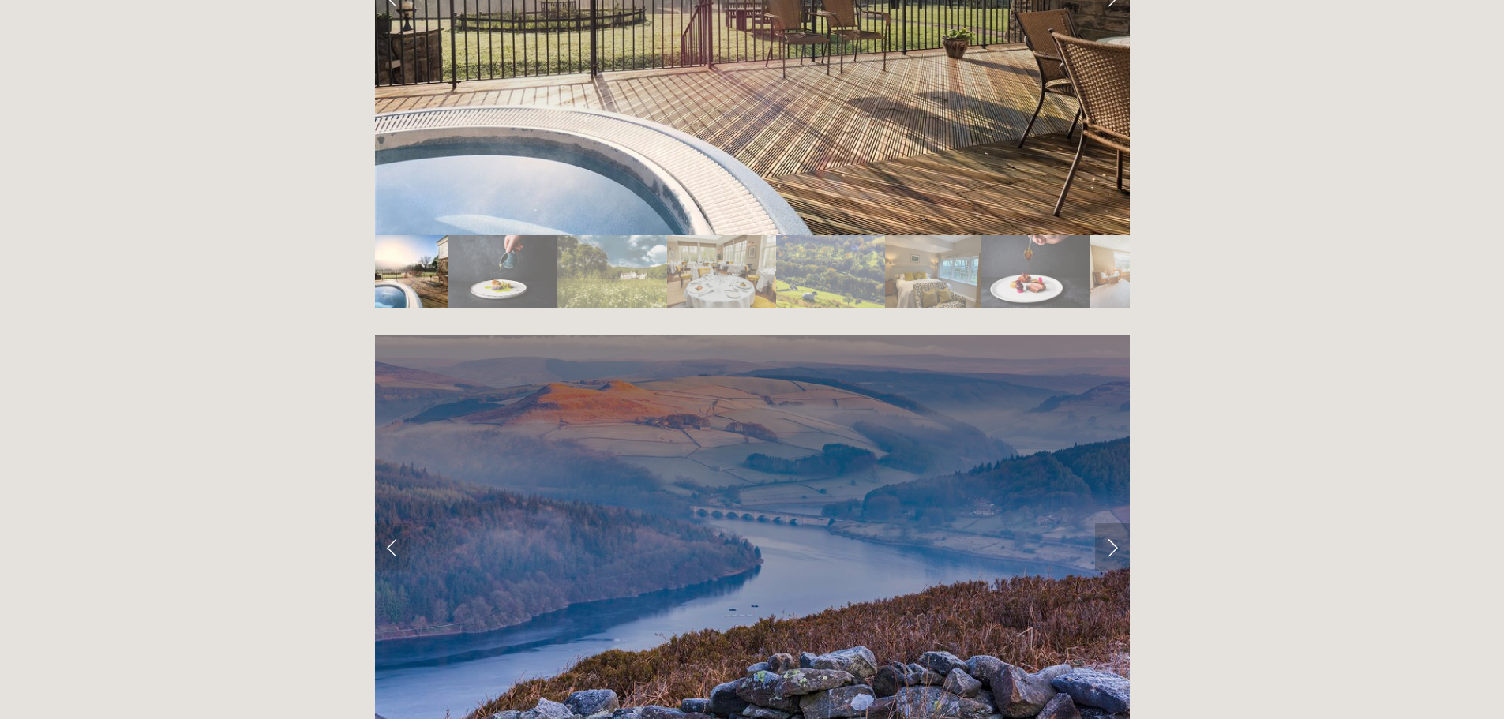
click at [1114, 523] on link "Next Slide" at bounding box center [1112, 546] width 35 height 47
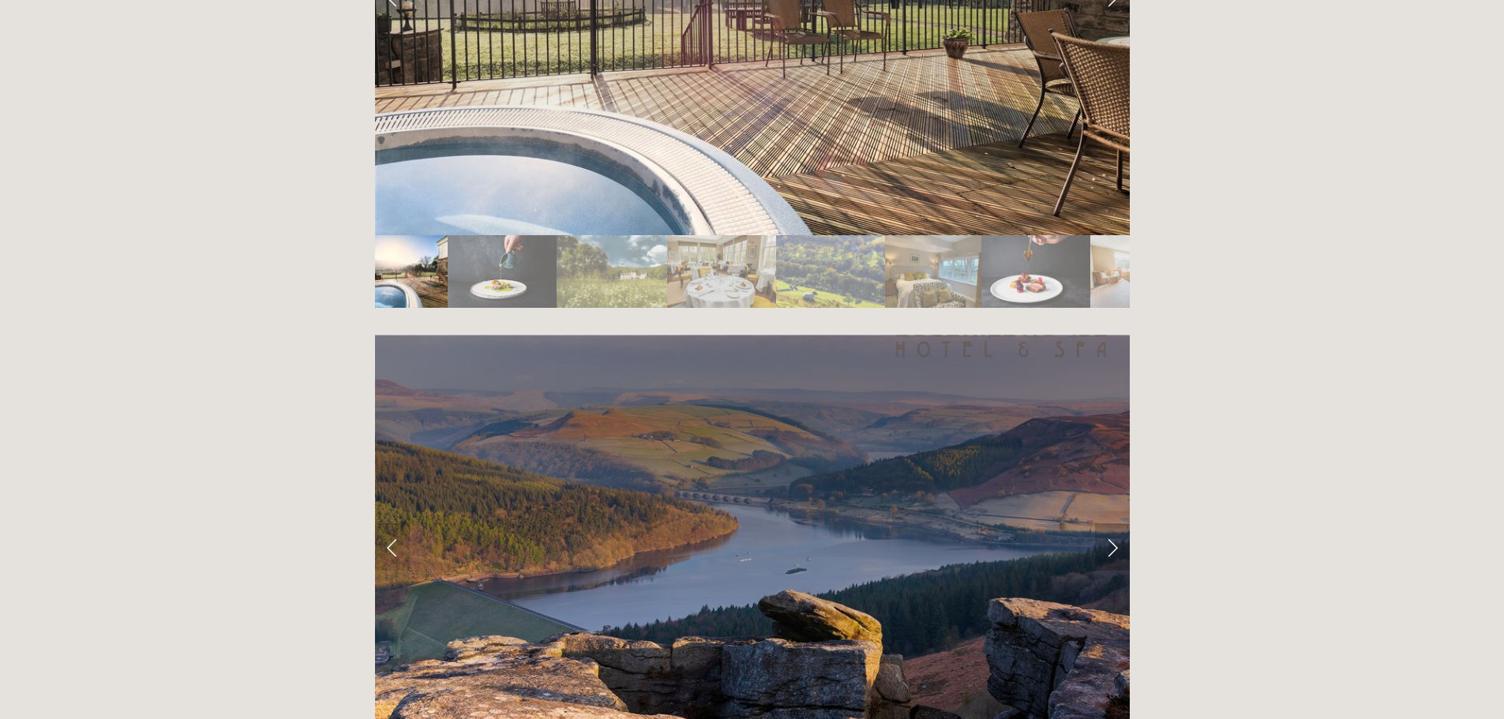
click at [1114, 523] on link "Next Slide" at bounding box center [1112, 546] width 35 height 47
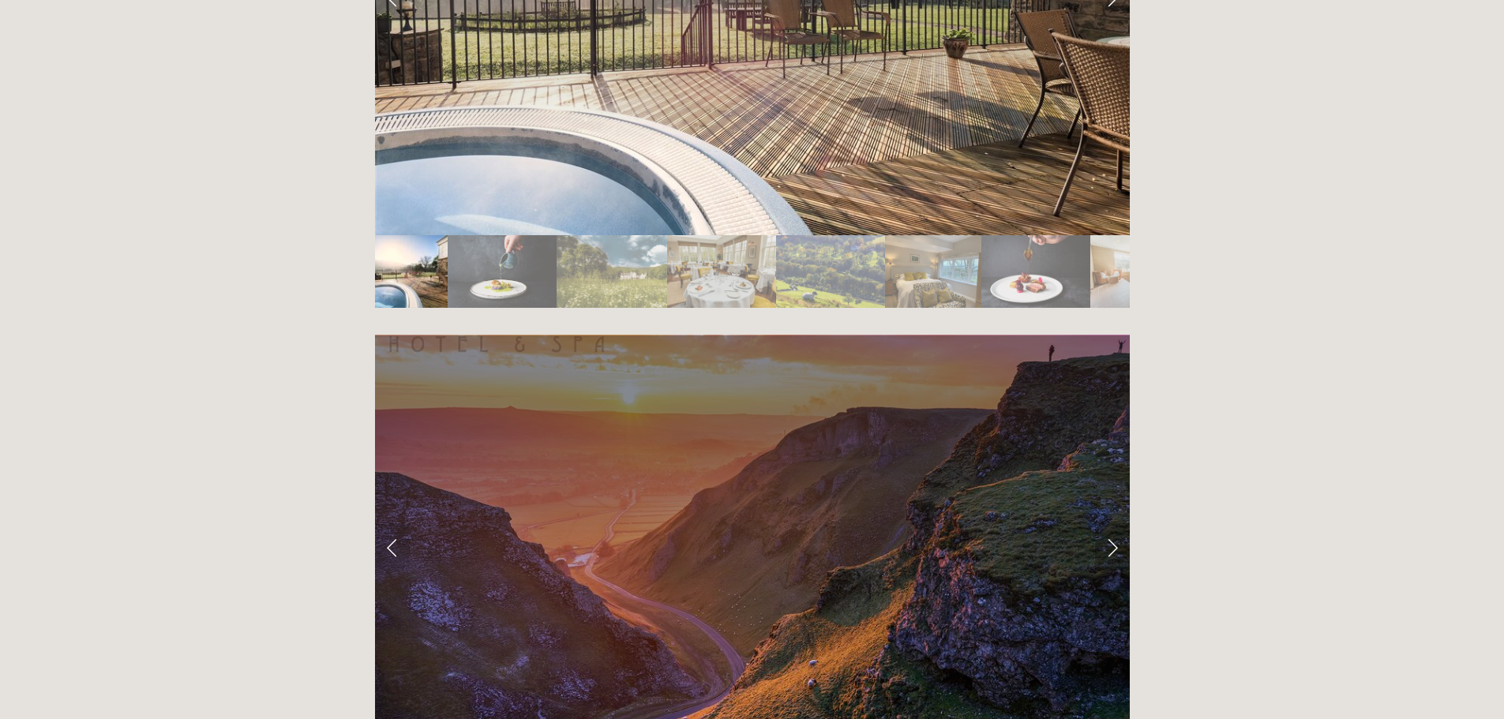
click at [1112, 523] on link "Next Slide" at bounding box center [1112, 546] width 35 height 47
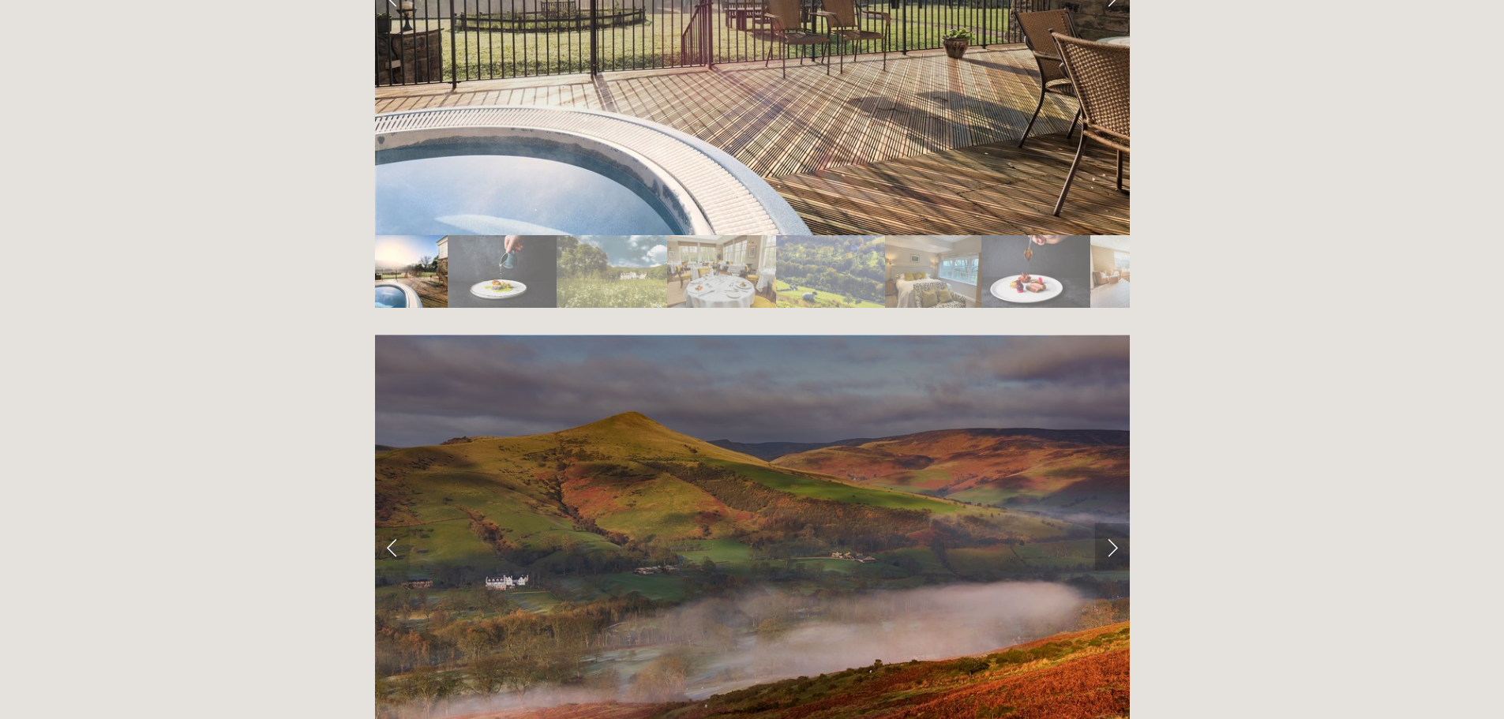
click at [1118, 523] on link "Next Slide" at bounding box center [1112, 546] width 35 height 47
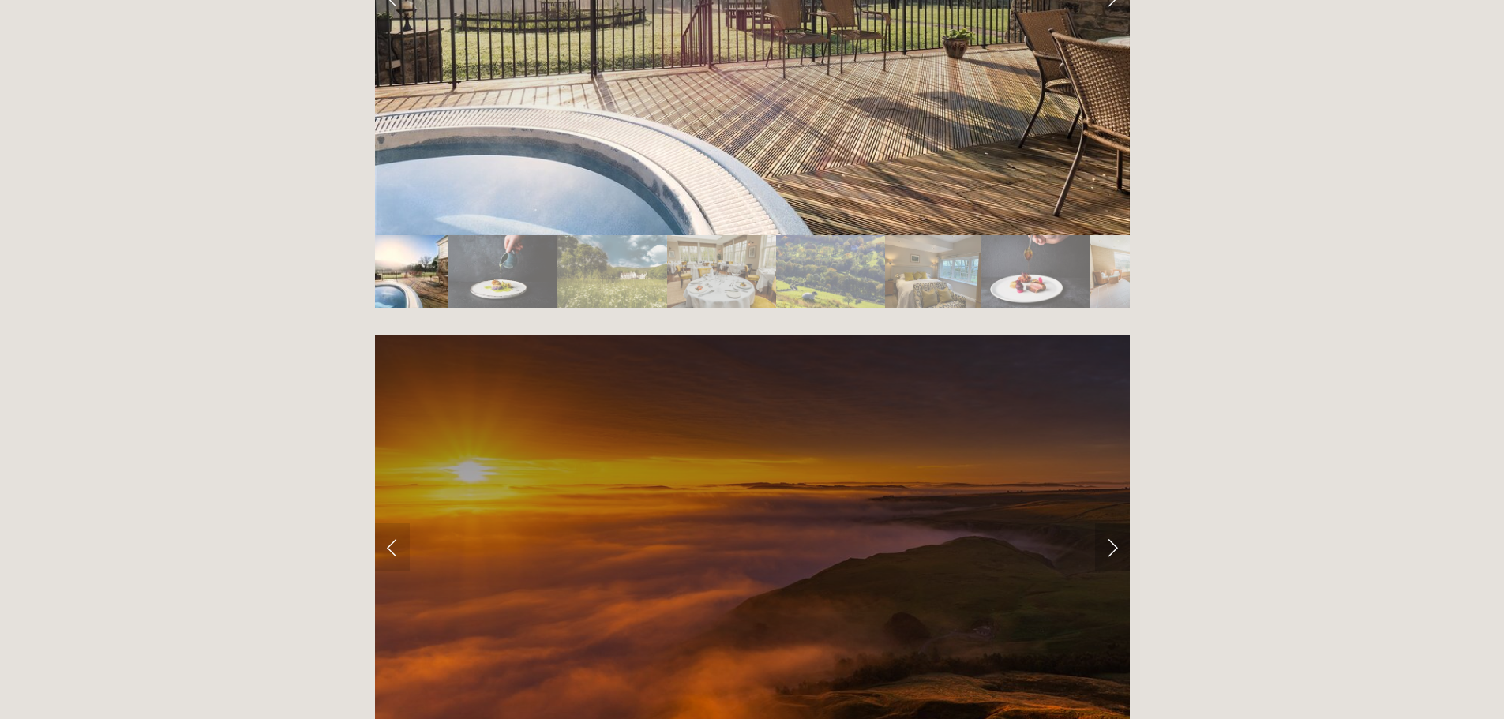
click at [1118, 523] on link "Next Slide" at bounding box center [1112, 546] width 35 height 47
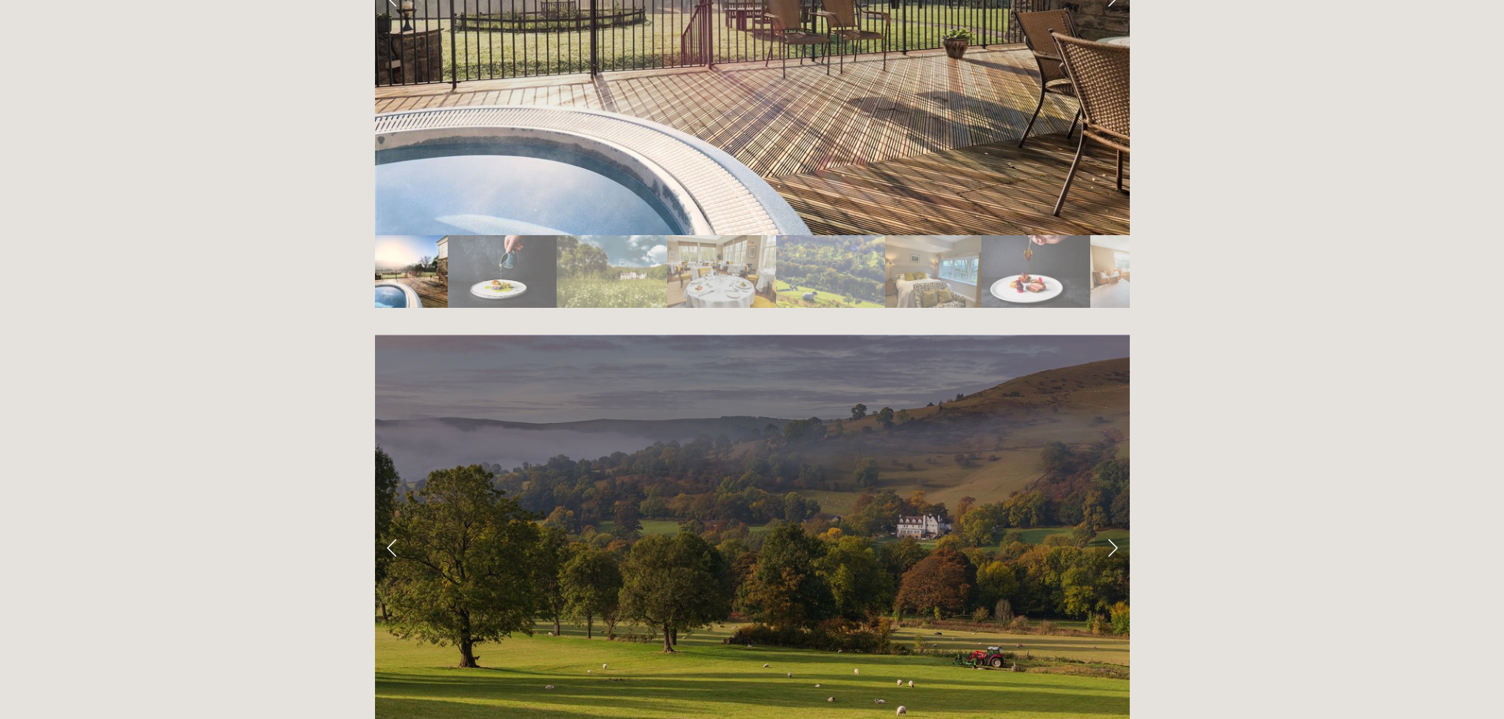
click at [1114, 523] on link "Next Slide" at bounding box center [1112, 546] width 35 height 47
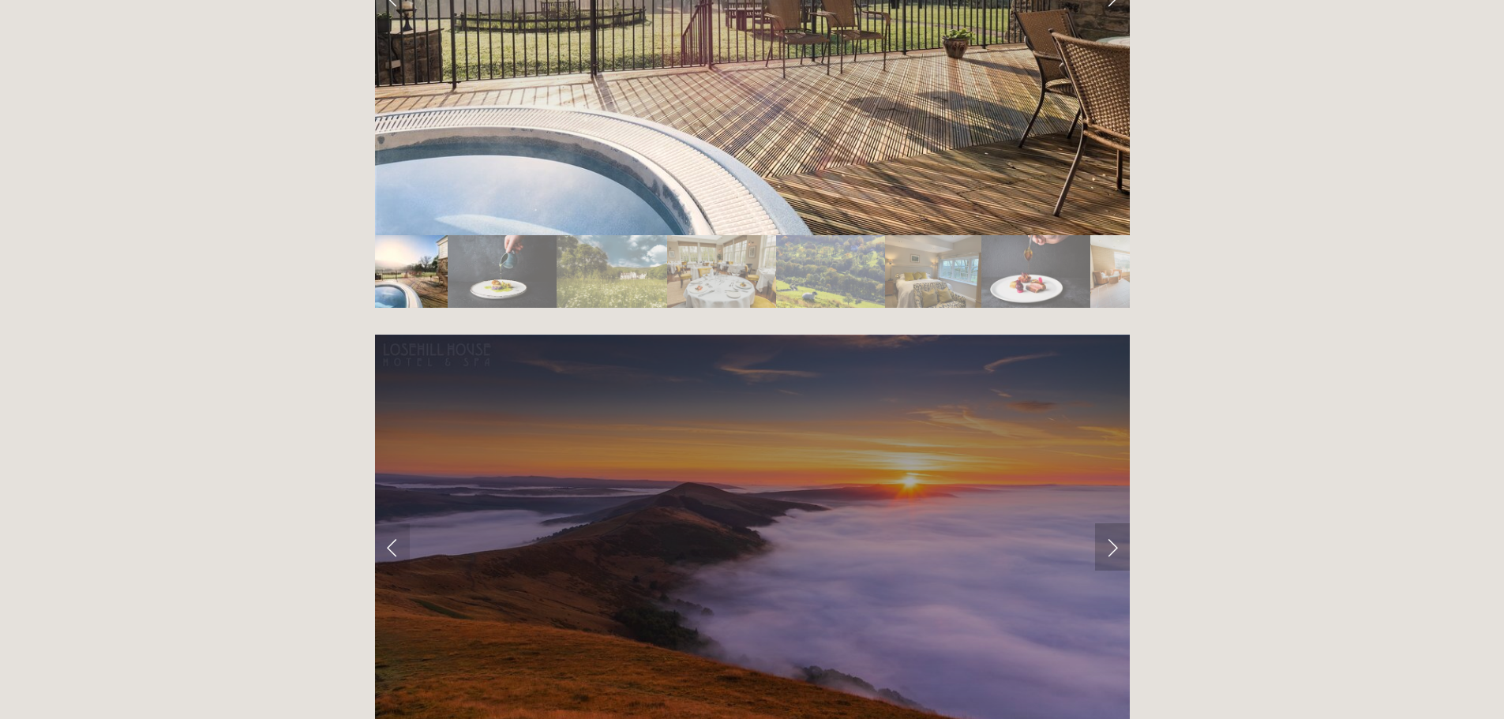
click at [1114, 523] on link "Next Slide" at bounding box center [1112, 546] width 35 height 47
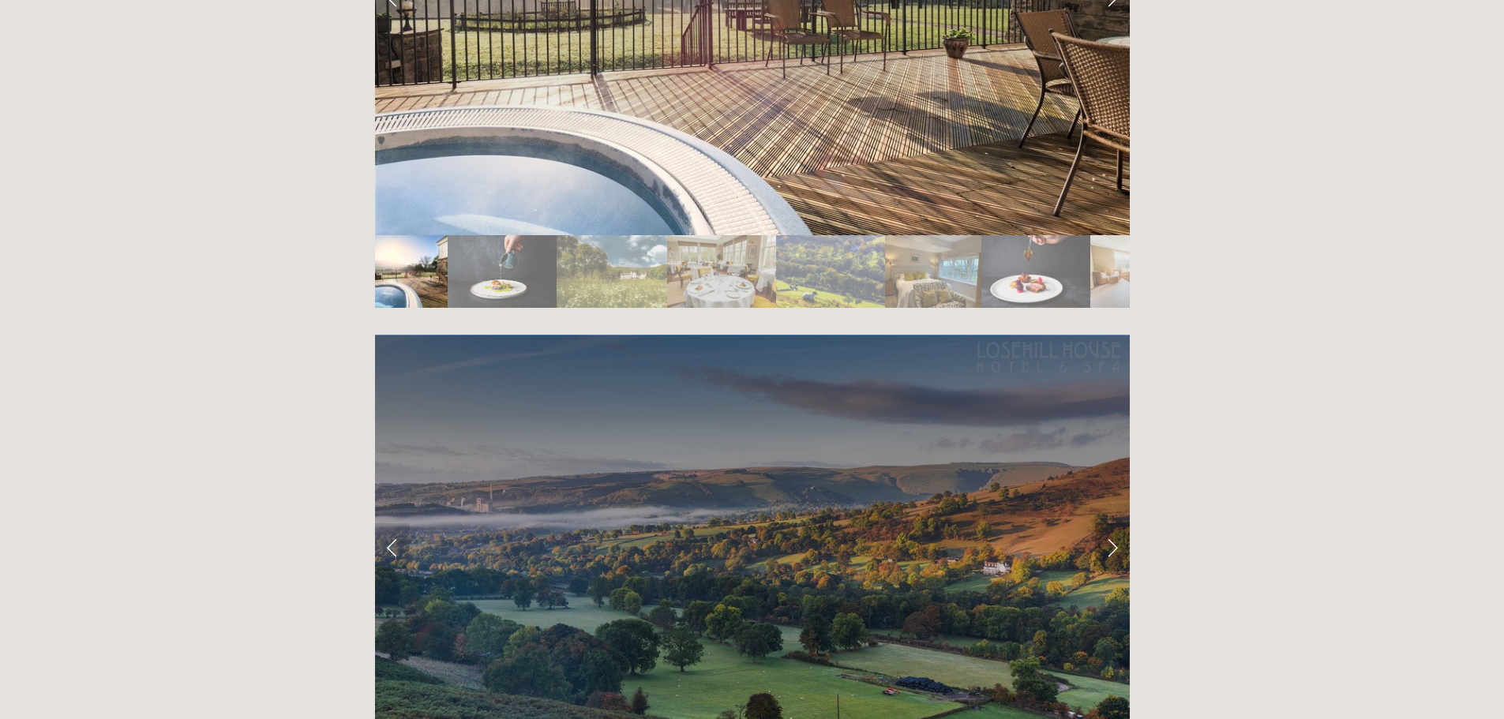
click at [1114, 523] on link "Next Slide" at bounding box center [1112, 546] width 35 height 47
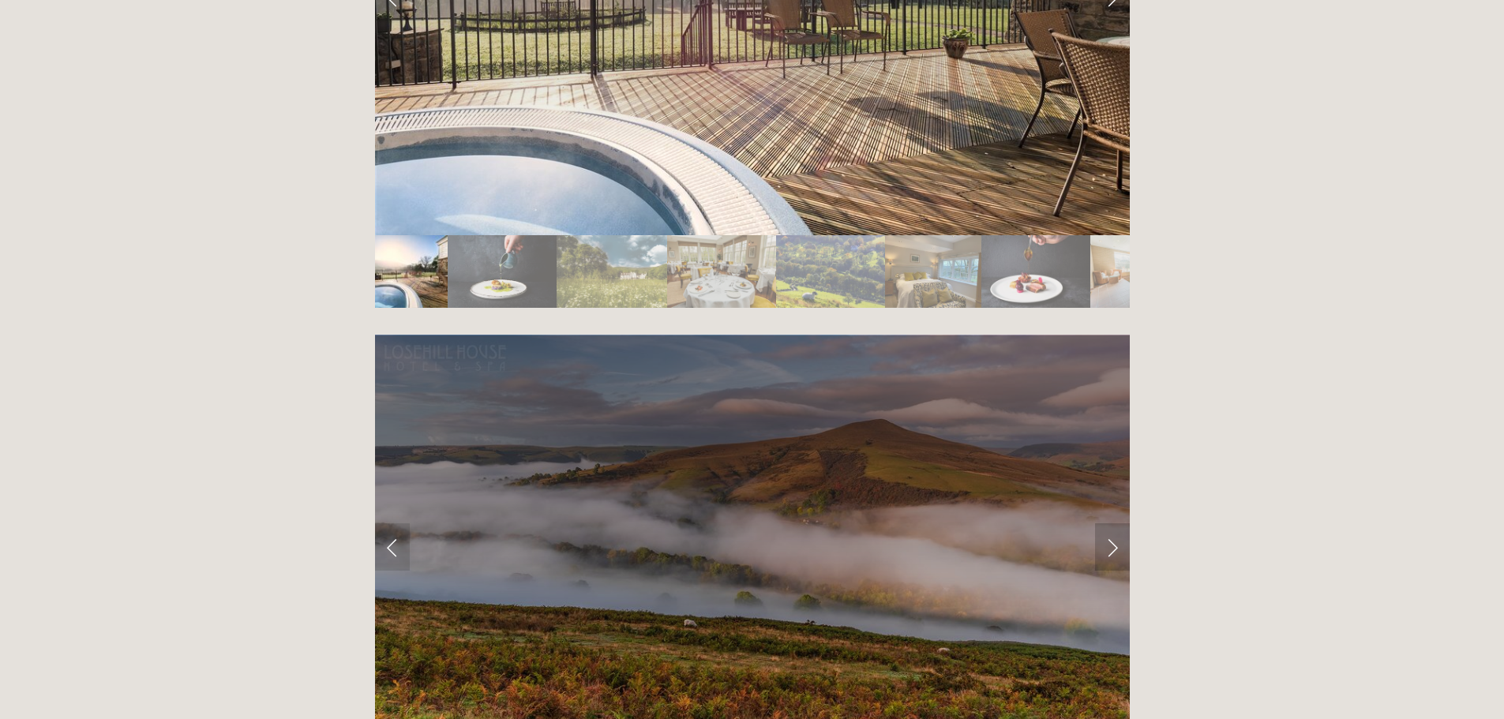
click at [1115, 523] on link "Next Slide" at bounding box center [1112, 546] width 35 height 47
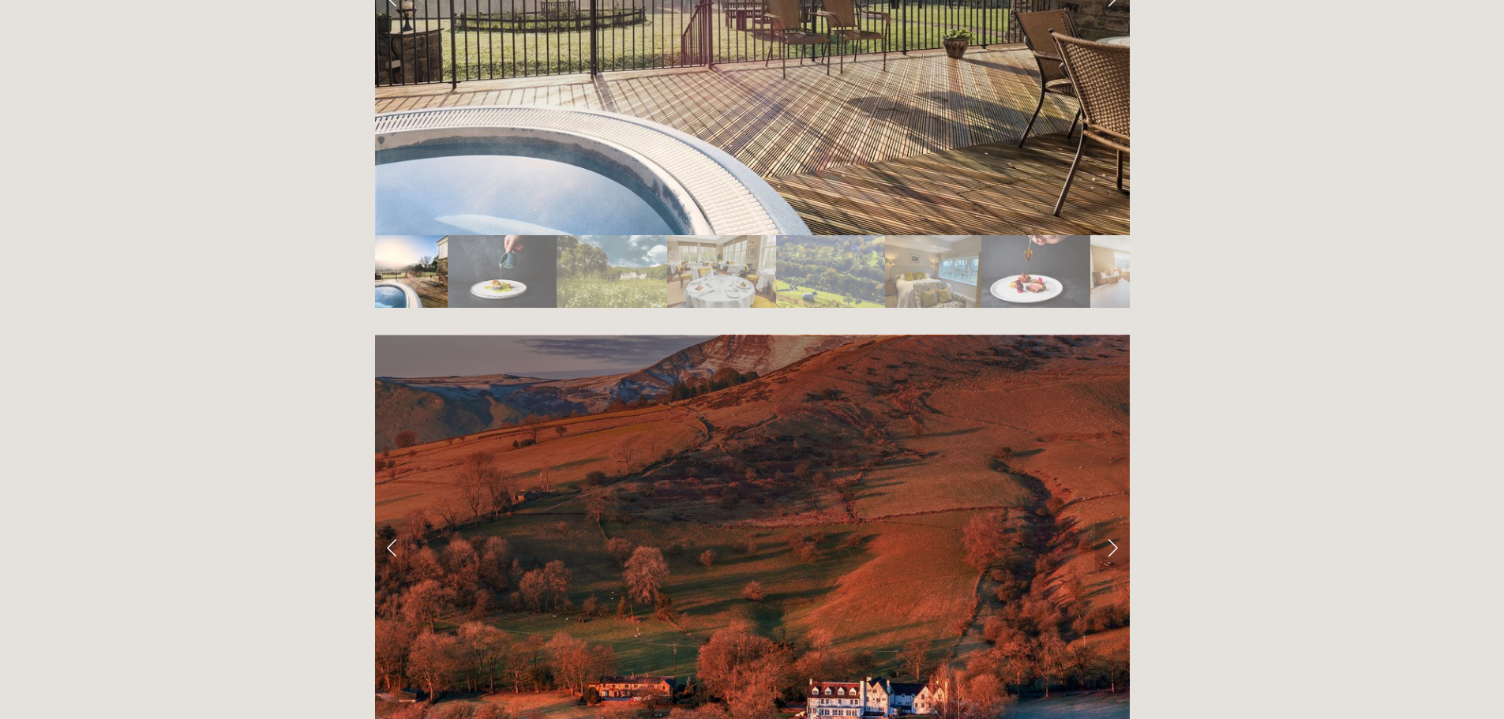
click at [1115, 523] on link "Next Slide" at bounding box center [1112, 546] width 35 height 47
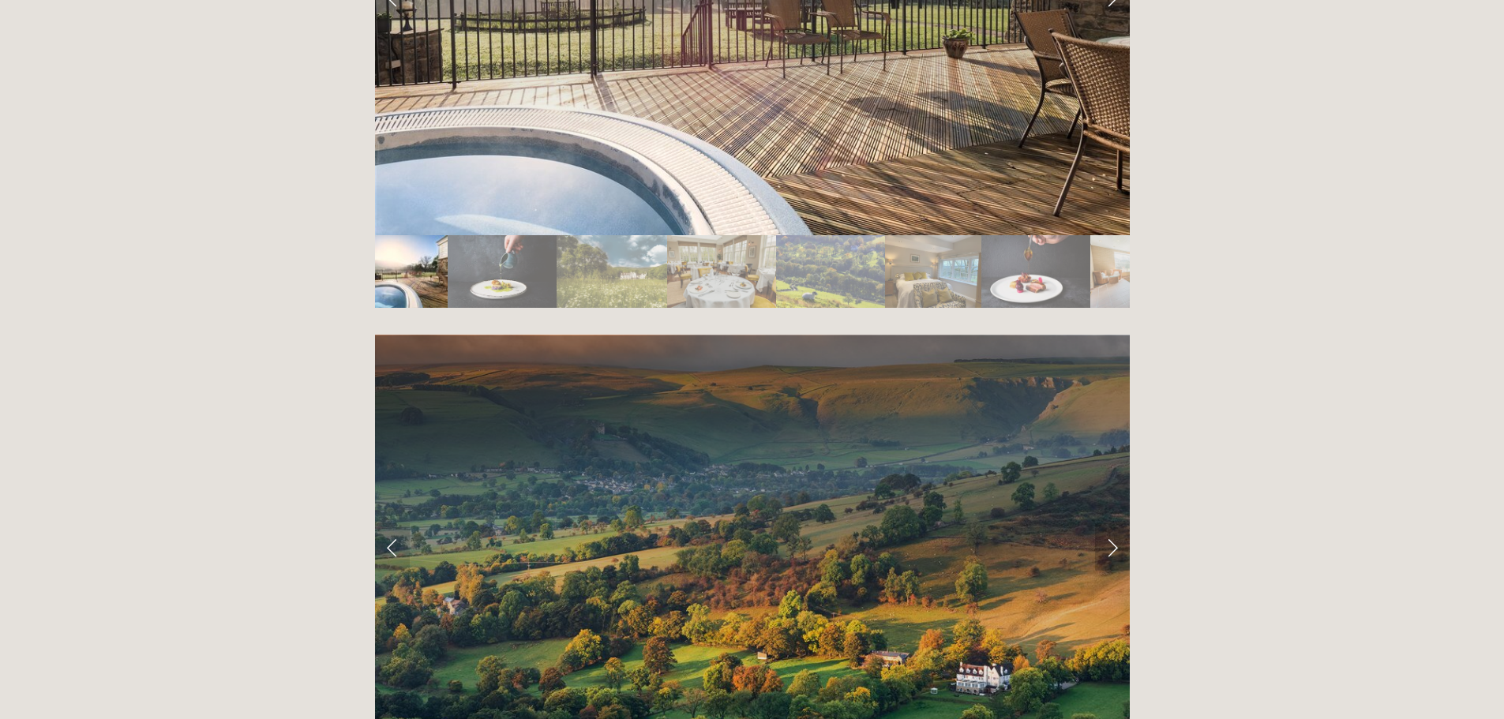
click at [1111, 523] on link "Next Slide" at bounding box center [1112, 546] width 35 height 47
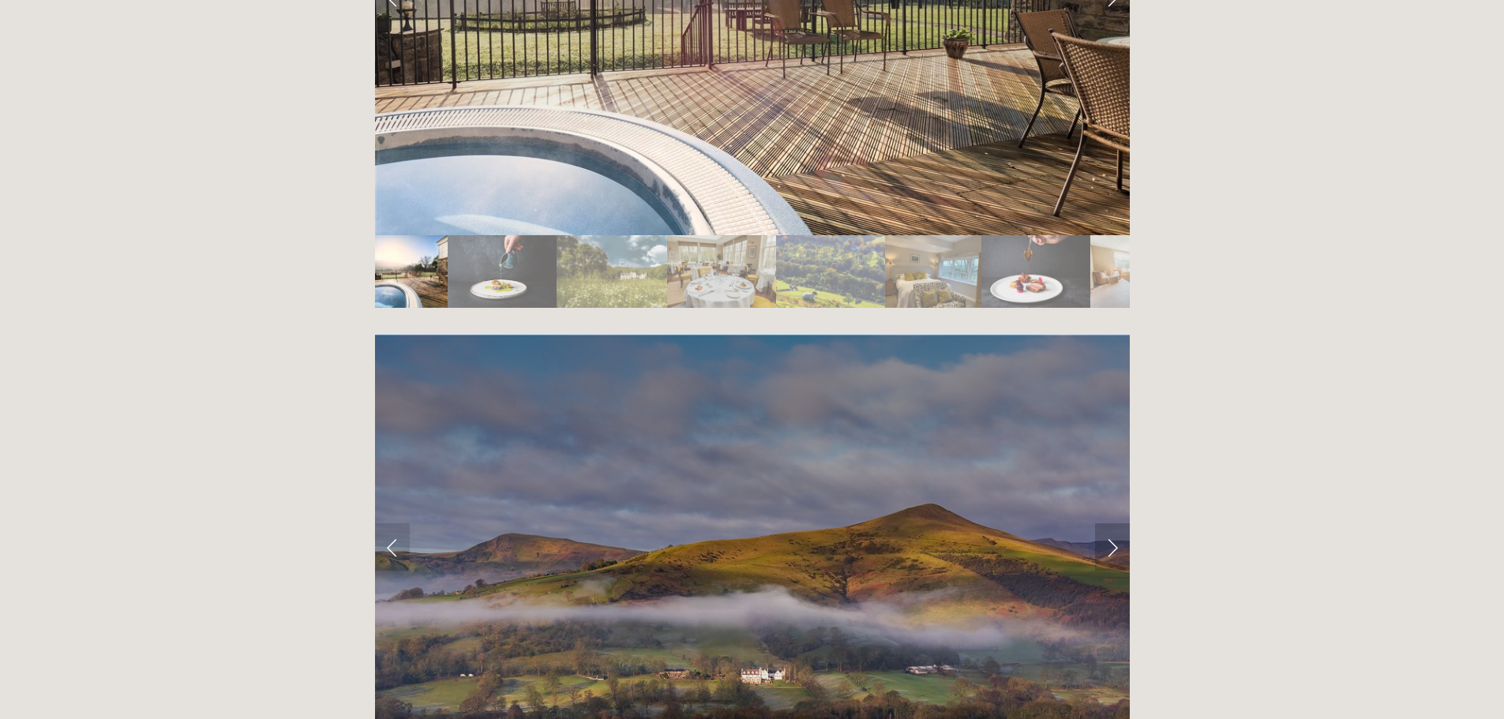
click at [1106, 523] on link "Next Slide" at bounding box center [1112, 546] width 35 height 47
click at [1117, 523] on link "Next Slide" at bounding box center [1112, 546] width 35 height 47
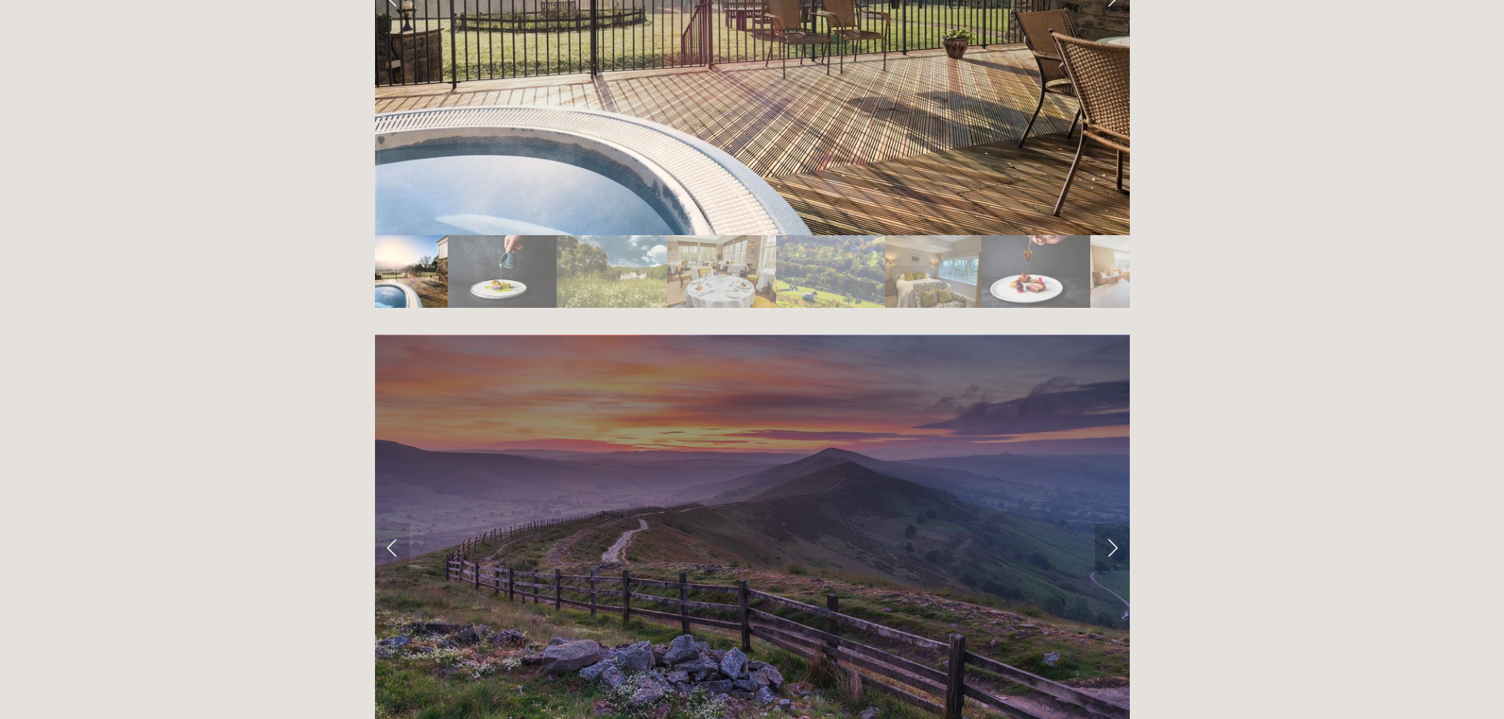
click at [1115, 523] on link "Next Slide" at bounding box center [1112, 546] width 35 height 47
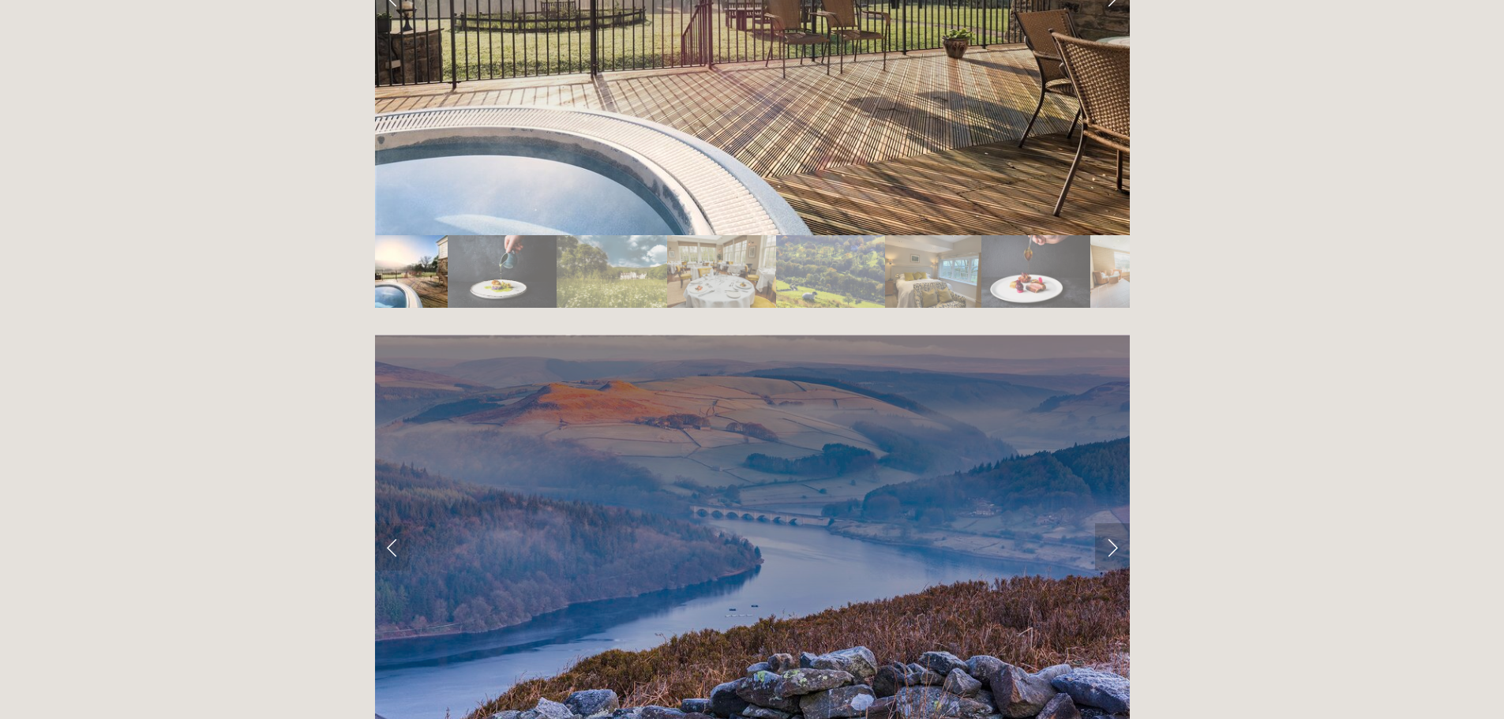
click at [1111, 523] on link "Next Slide" at bounding box center [1112, 546] width 35 height 47
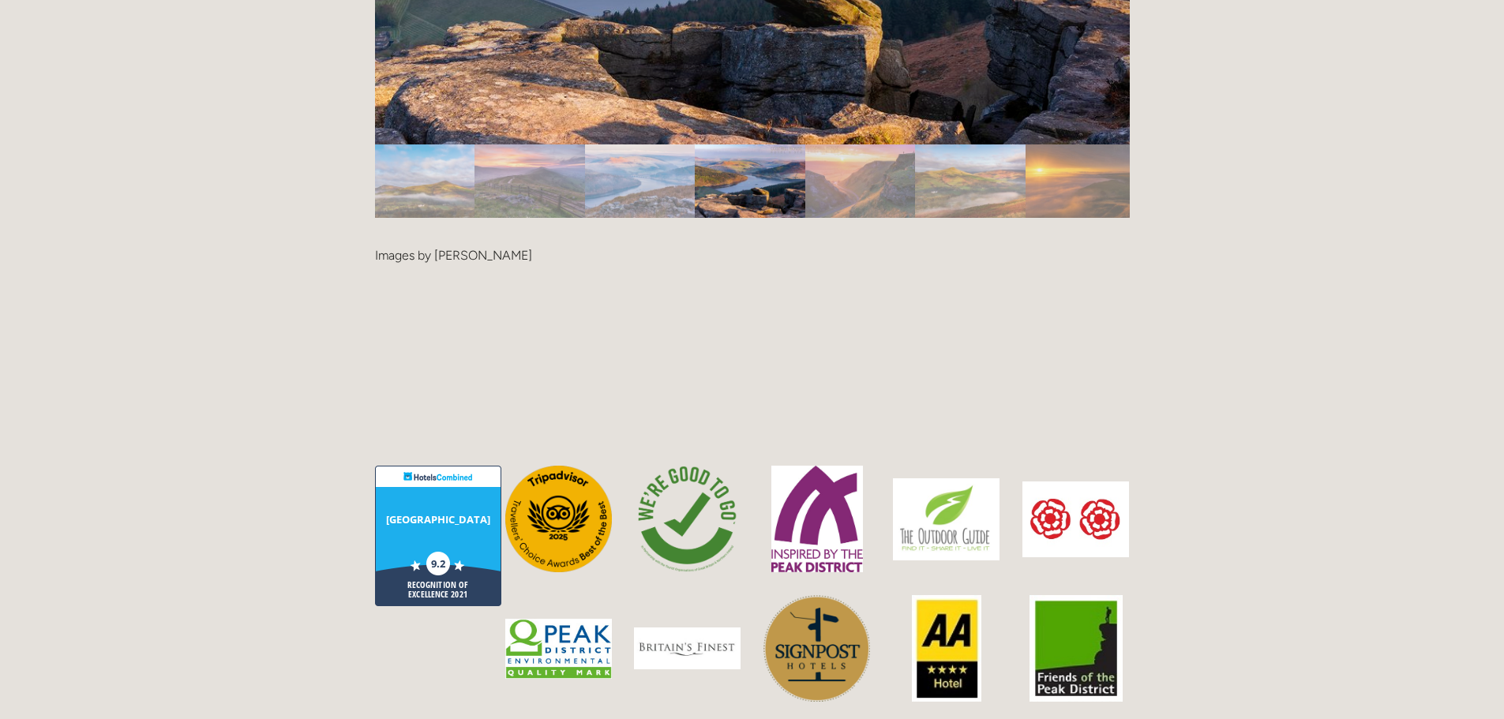
scroll to position [3710, 0]
